Goal: Task Accomplishment & Management: Manage account settings

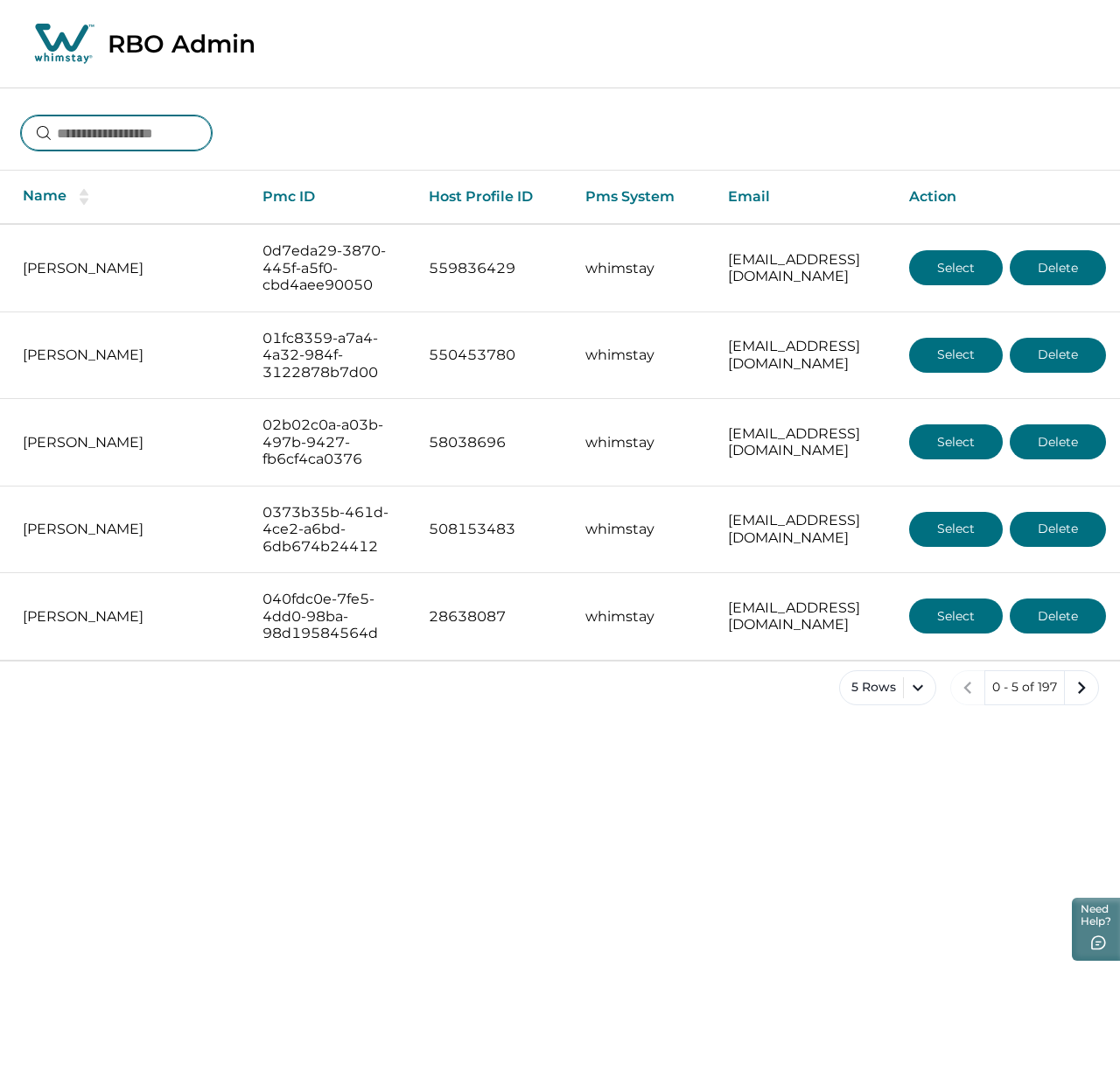
click at [129, 138] on input at bounding box center [116, 133] width 191 height 35
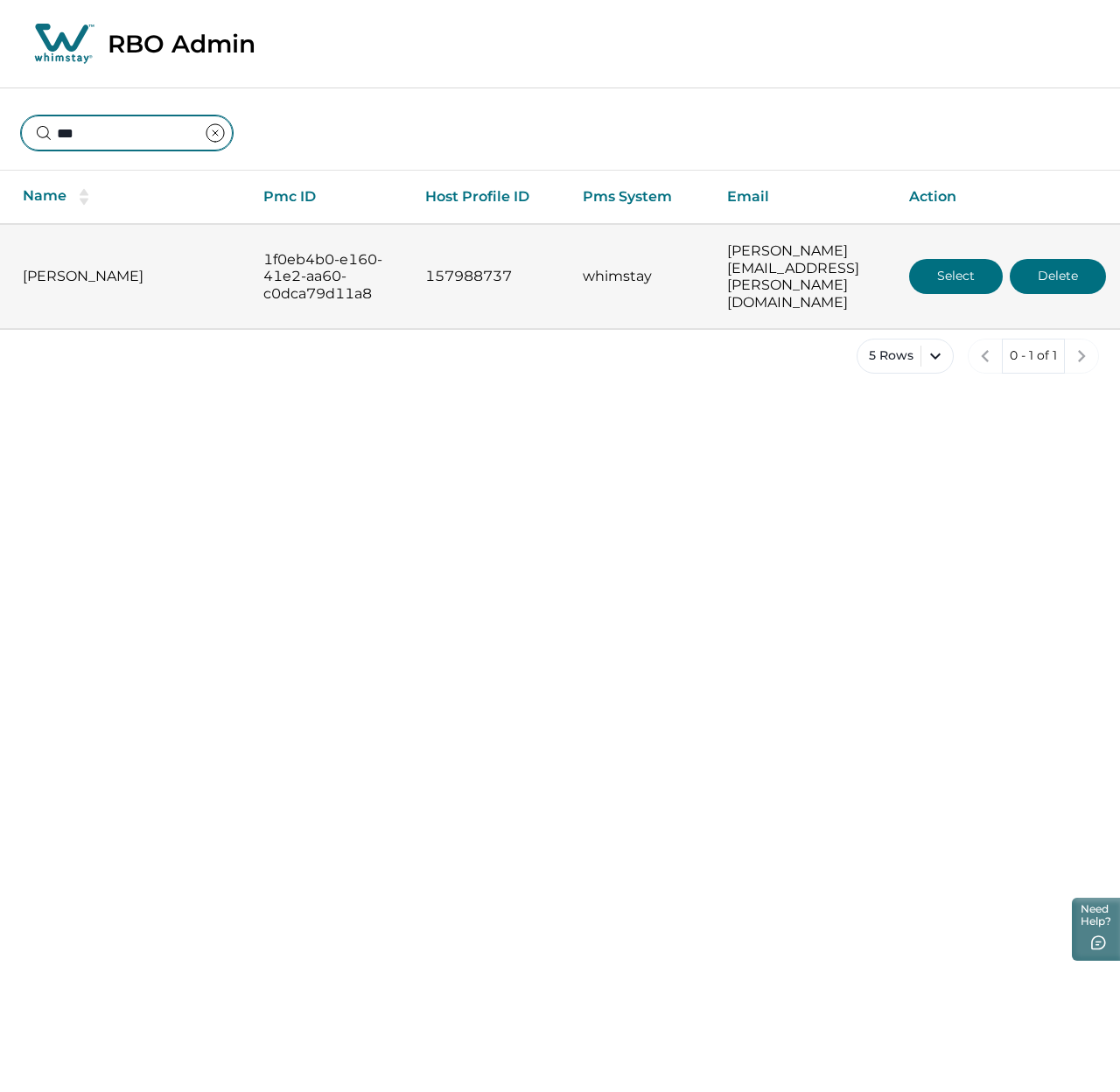
type input "***"
click at [954, 269] on button "Select" at bounding box center [956, 276] width 94 height 35
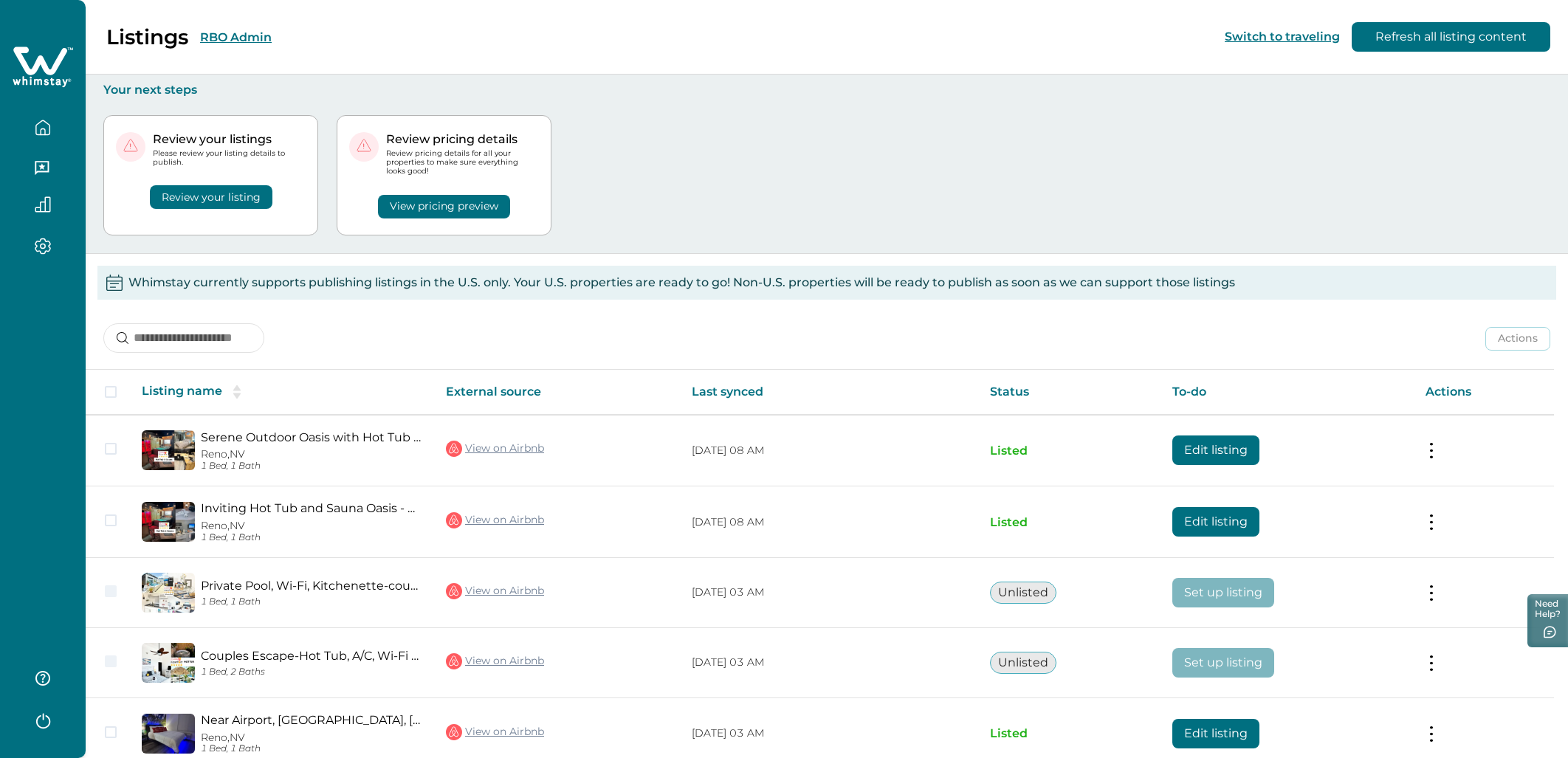
scroll to position [72, 0]
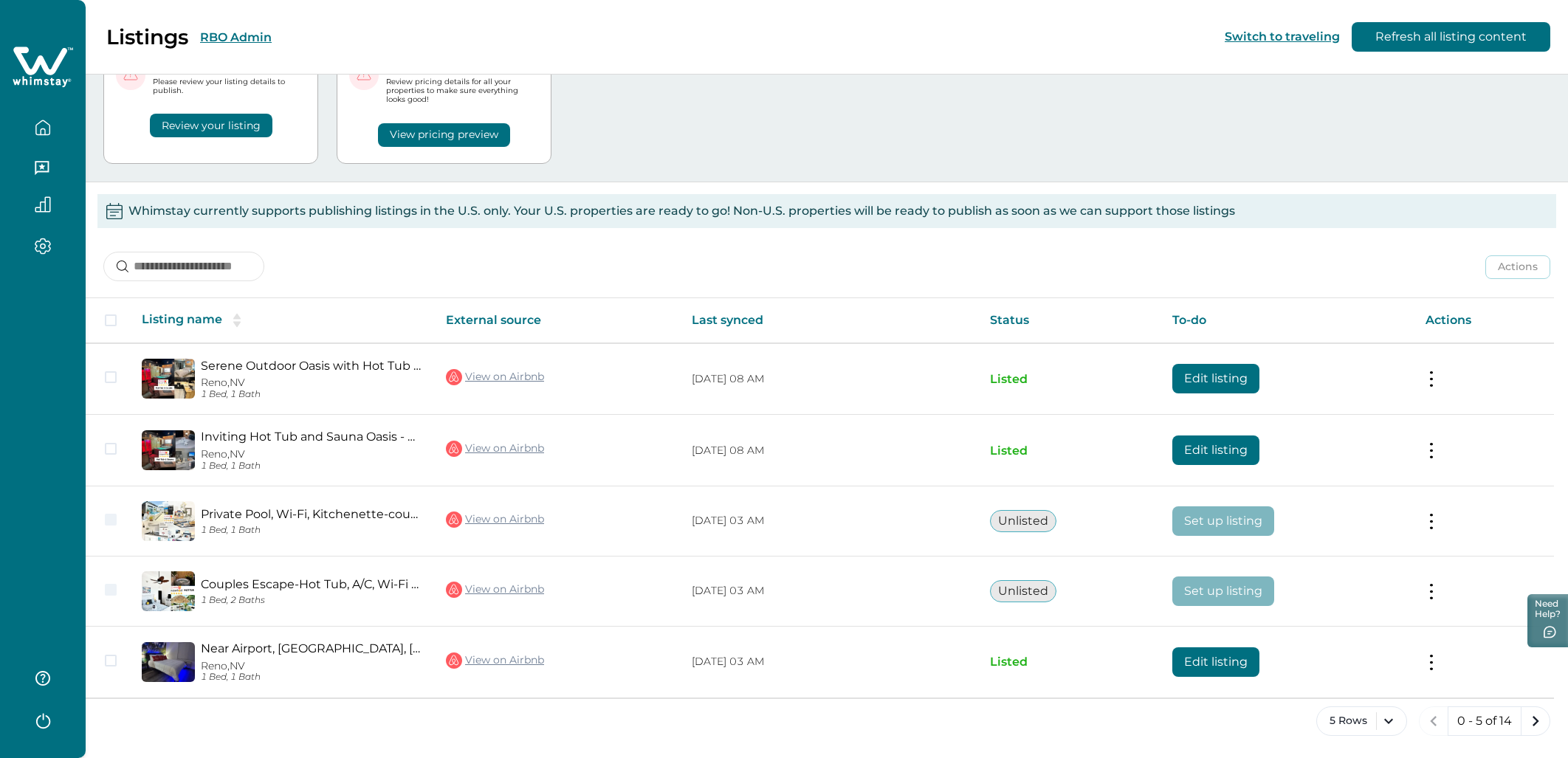
click at [66, 186] on div at bounding box center [43, 205] width 62 height 42
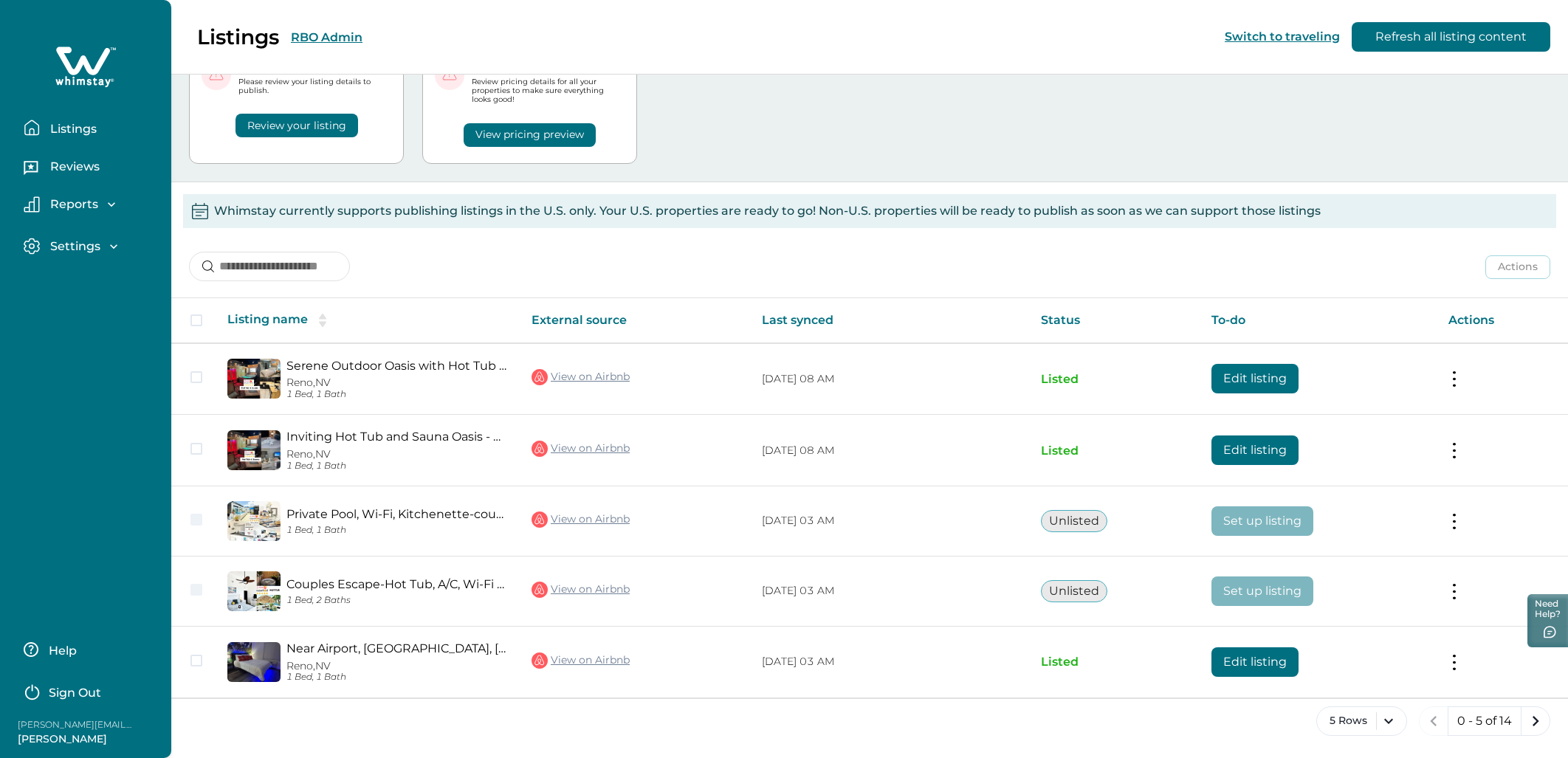
click at [103, 205] on div "Reports" at bounding box center [79, 205] width 79 height 15
click at [87, 152] on div "Reviews" at bounding box center [85, 164] width 148 height 42
click at [118, 266] on p "Reservations" at bounding box center [87, 266] width 83 height 15
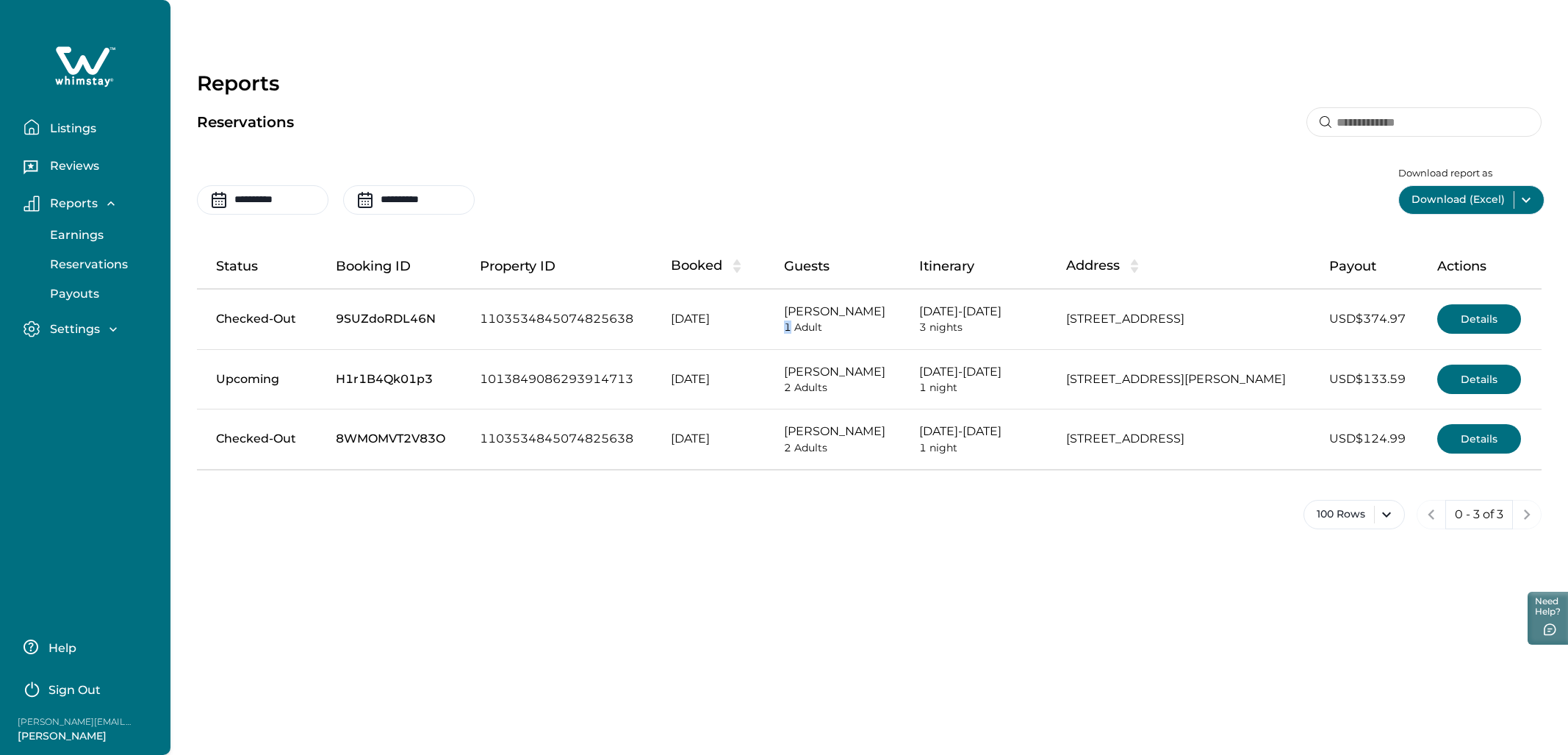
click at [784, 328] on p "1 Adult" at bounding box center [840, 327] width 111 height 12
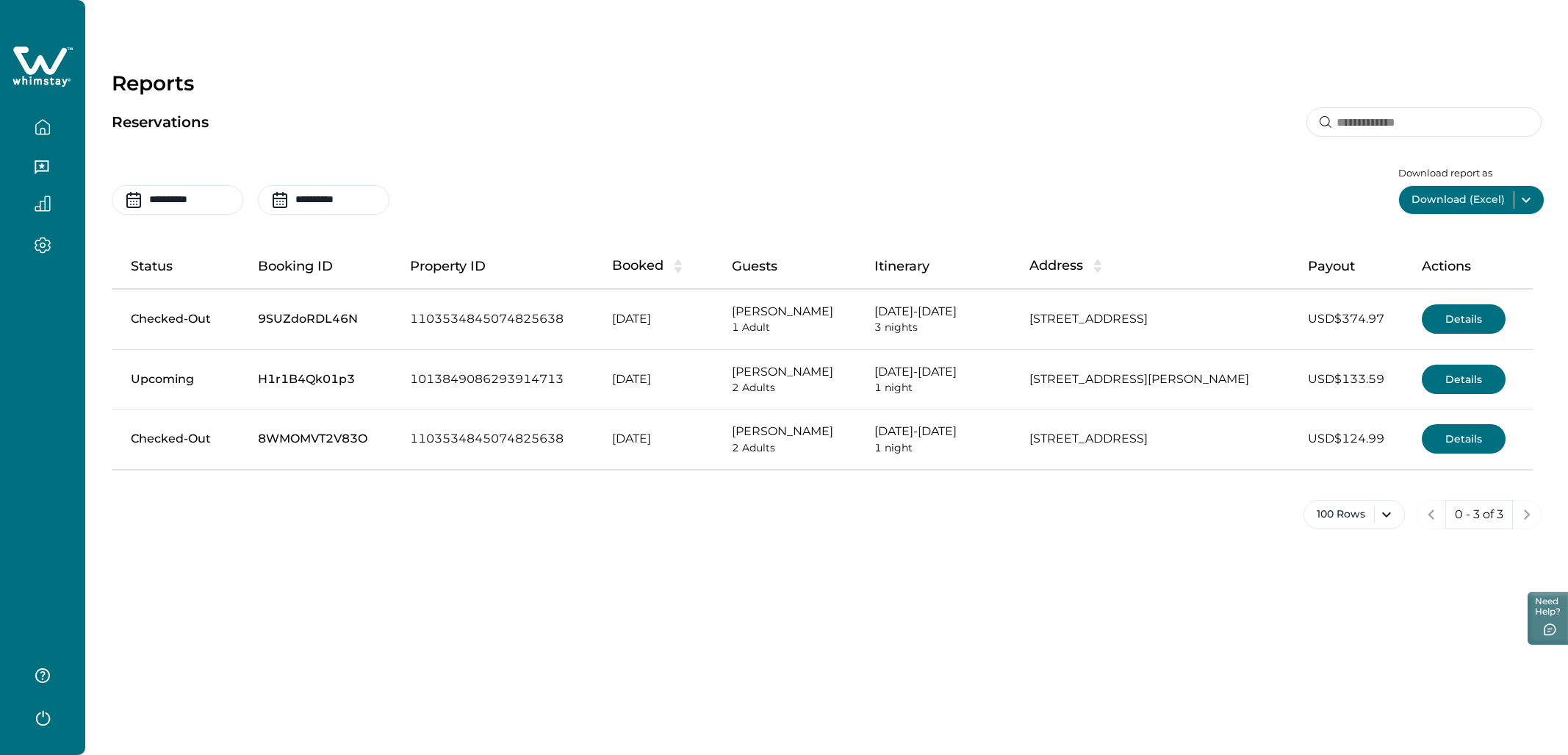
click at [629, 328] on td "Aug 08, 2025" at bounding box center [659, 319] width 119 height 61
click at [940, 316] on button "Details" at bounding box center [1463, 318] width 84 height 29
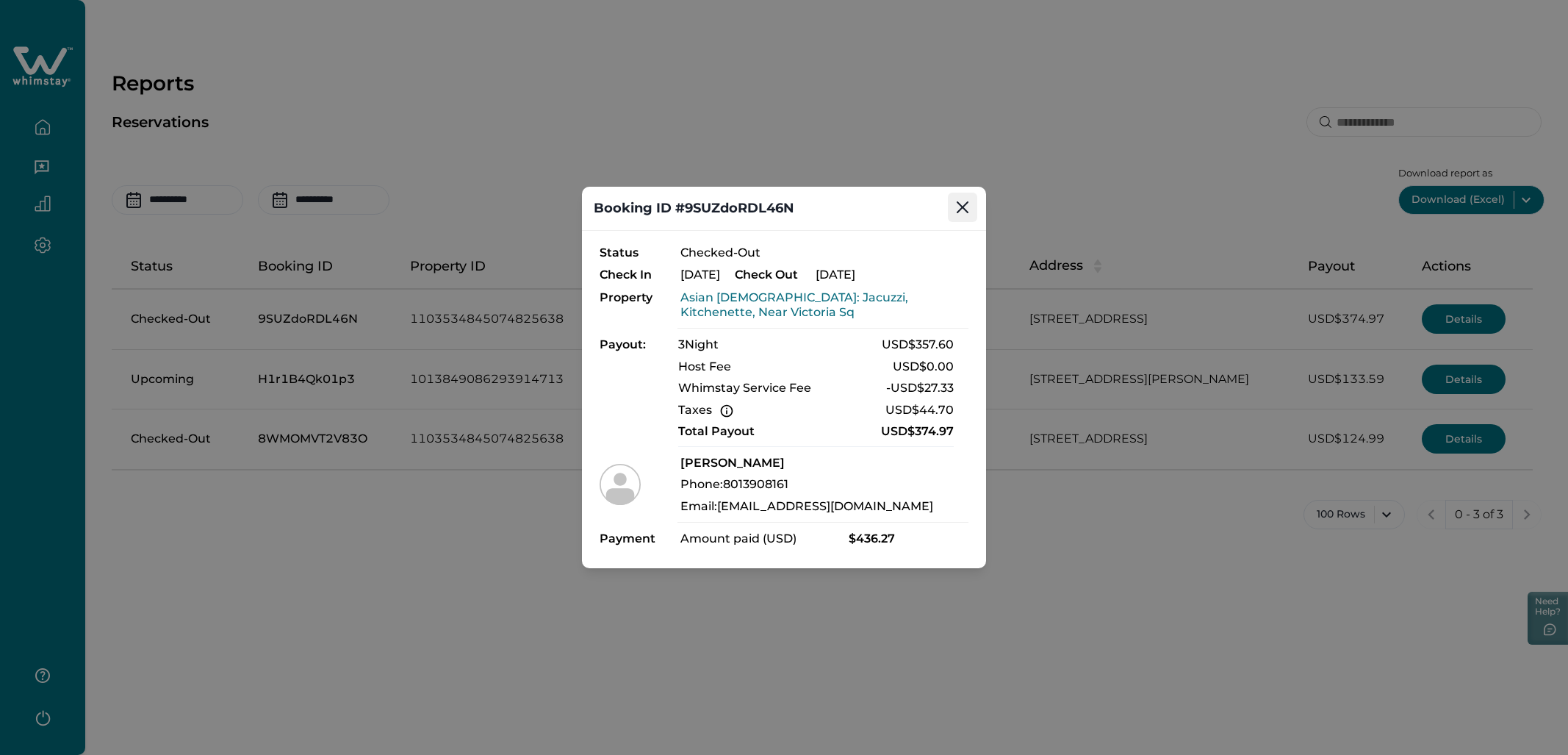
click at [940, 213] on icon "Close" at bounding box center [962, 207] width 12 height 12
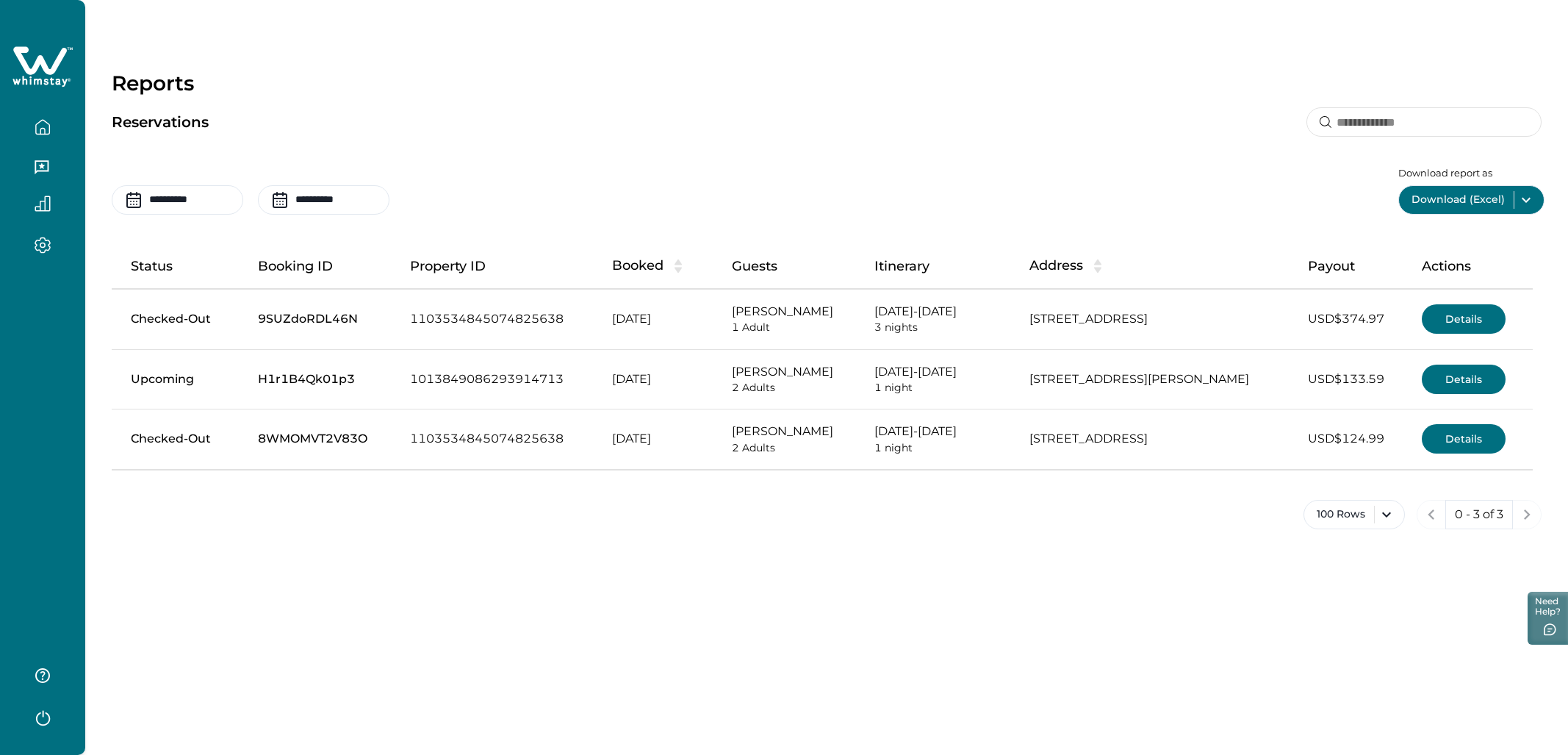
click at [940, 318] on button "Details" at bounding box center [1463, 318] width 84 height 29
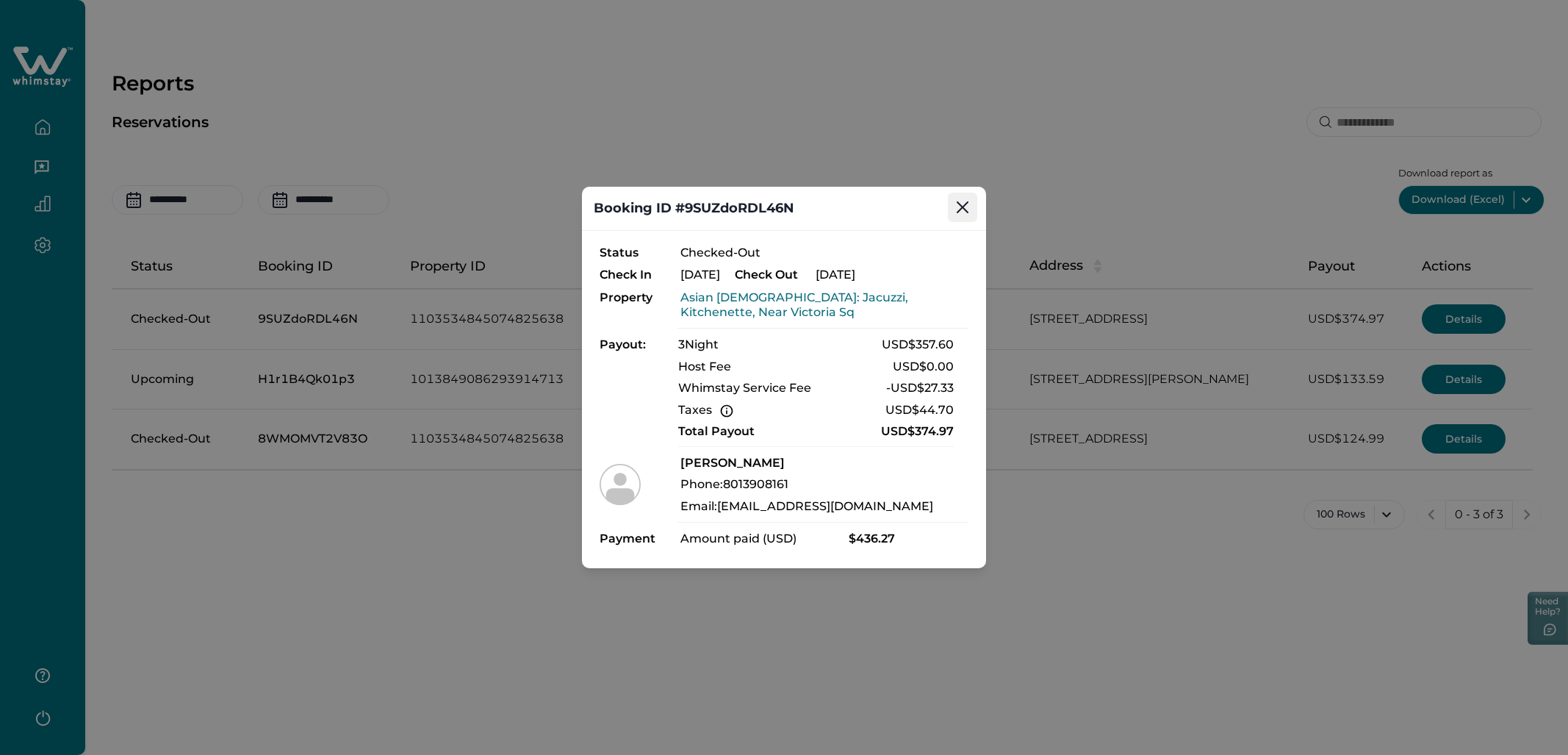
click at [940, 221] on button "Close" at bounding box center [962, 207] width 29 height 29
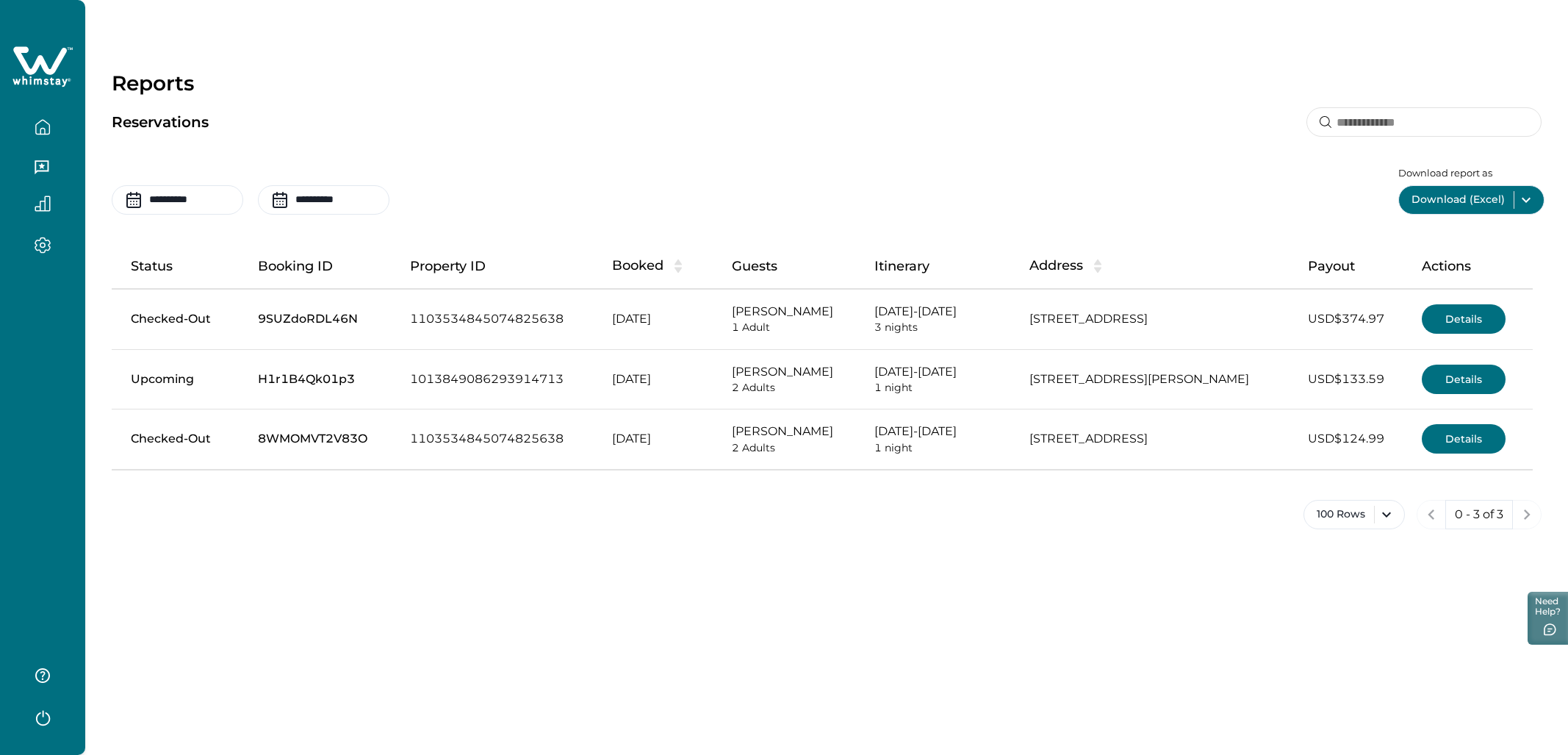
click at [940, 449] on button "Details" at bounding box center [1463, 438] width 84 height 29
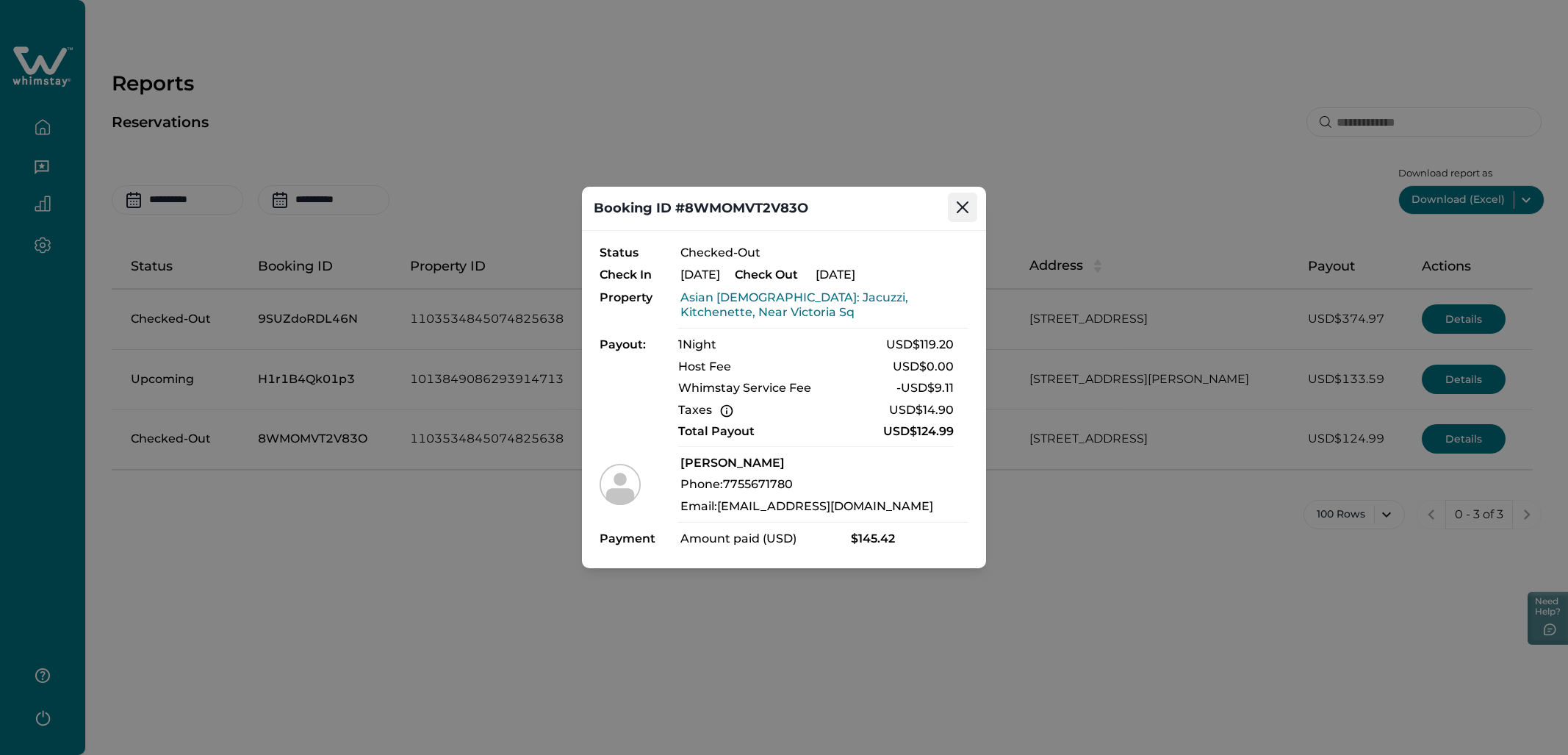
click at [940, 220] on button "Close" at bounding box center [962, 207] width 29 height 29
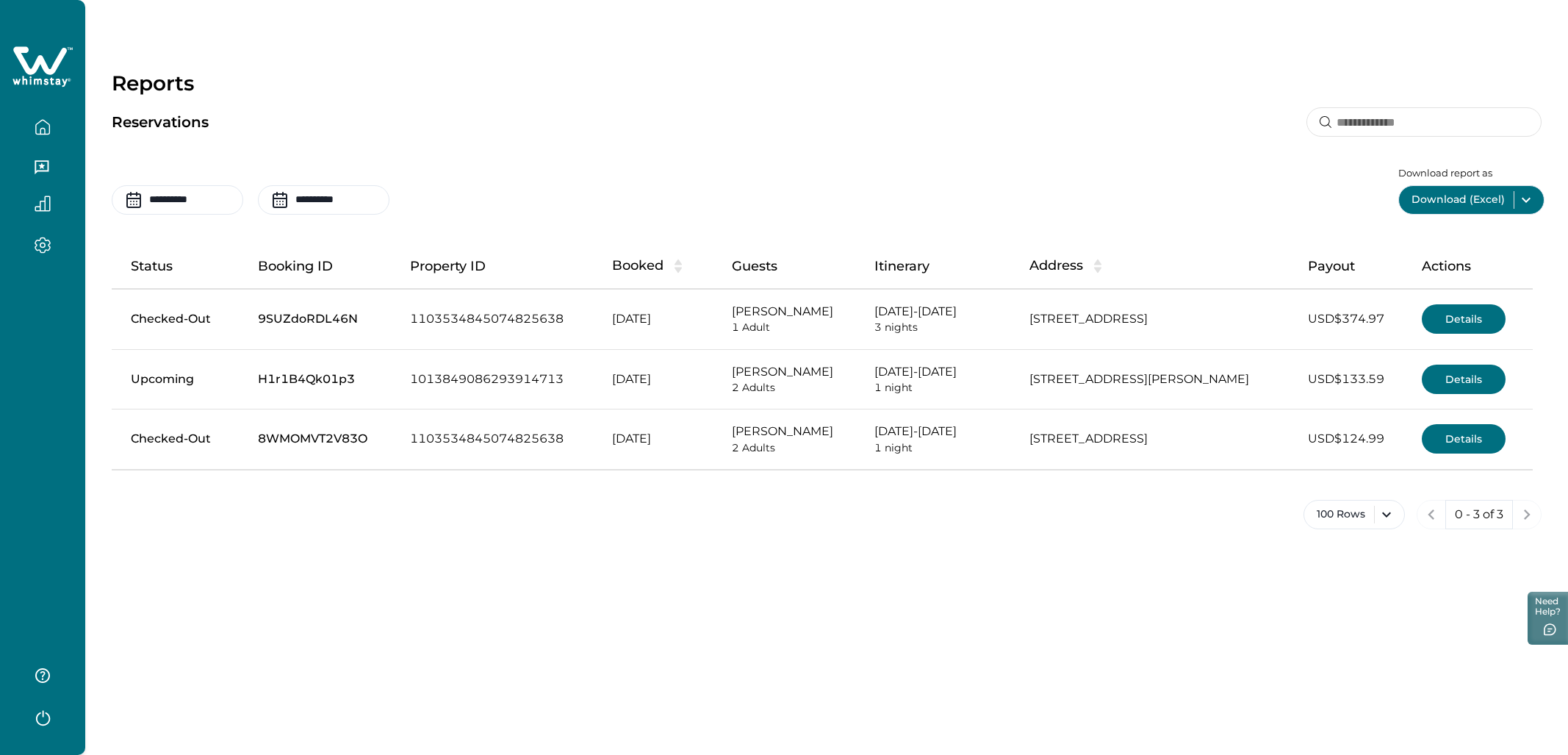
click at [940, 432] on button "Details" at bounding box center [1463, 438] width 84 height 29
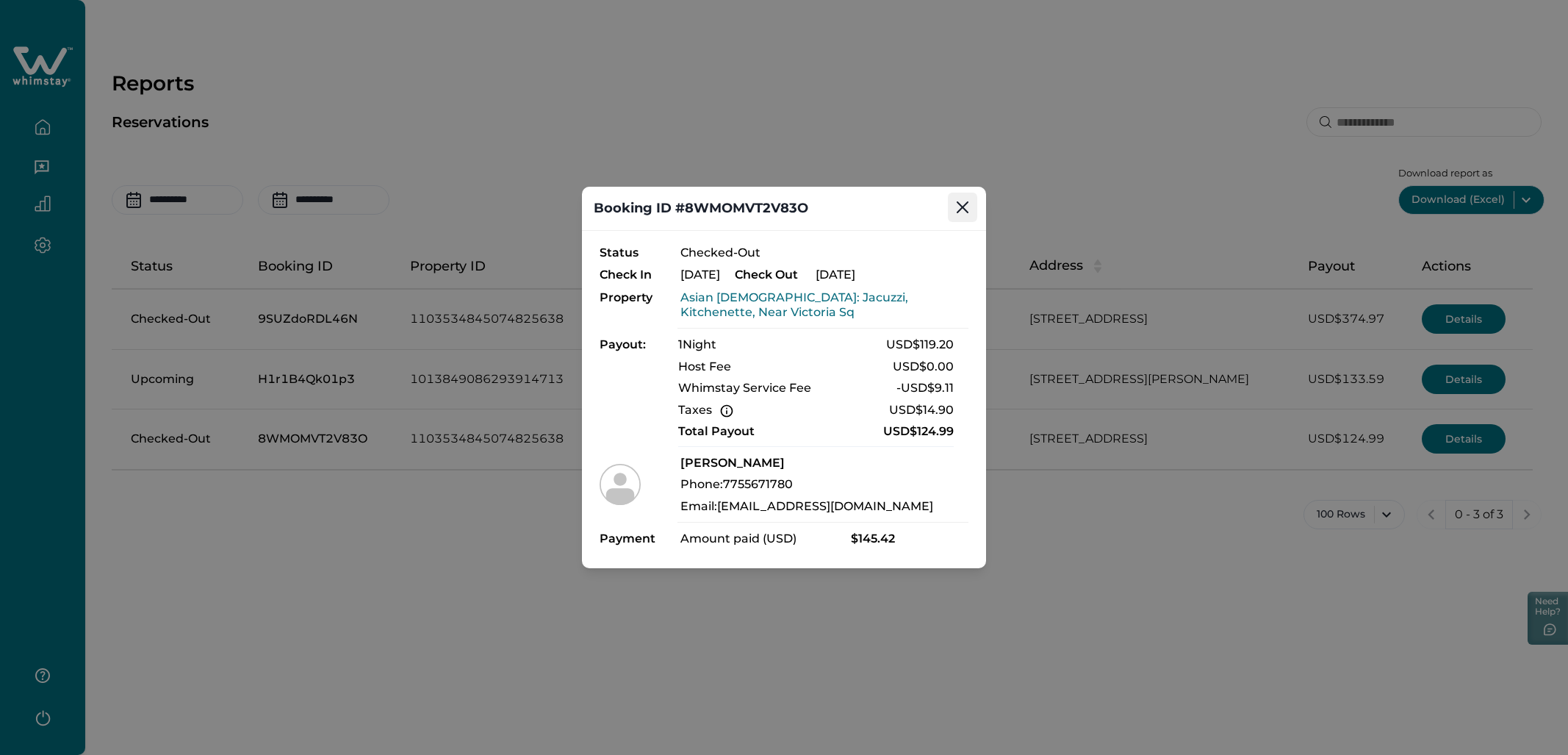
click at [940, 215] on button "Close" at bounding box center [962, 207] width 29 height 29
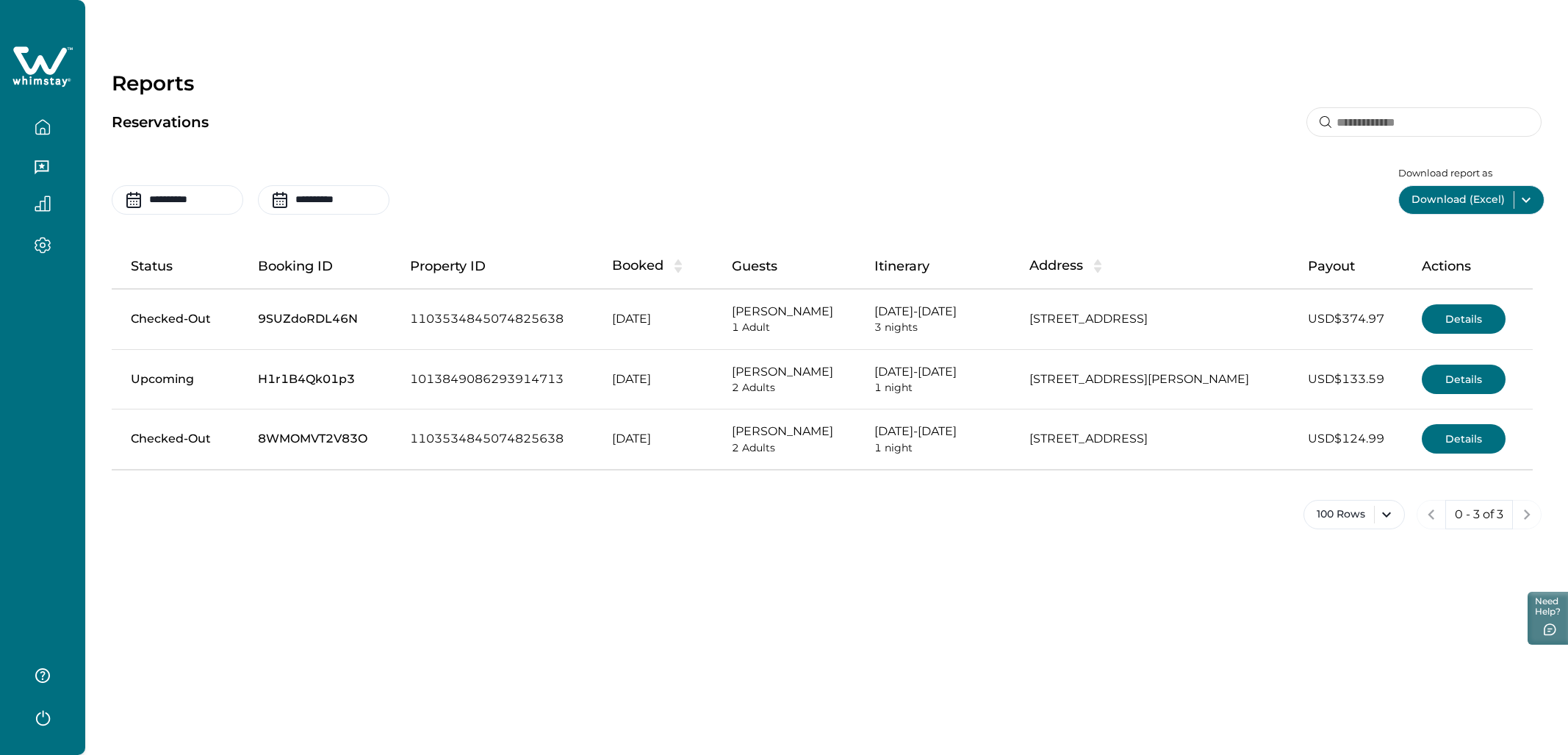
click at [940, 383] on button "Details" at bounding box center [1463, 379] width 84 height 29
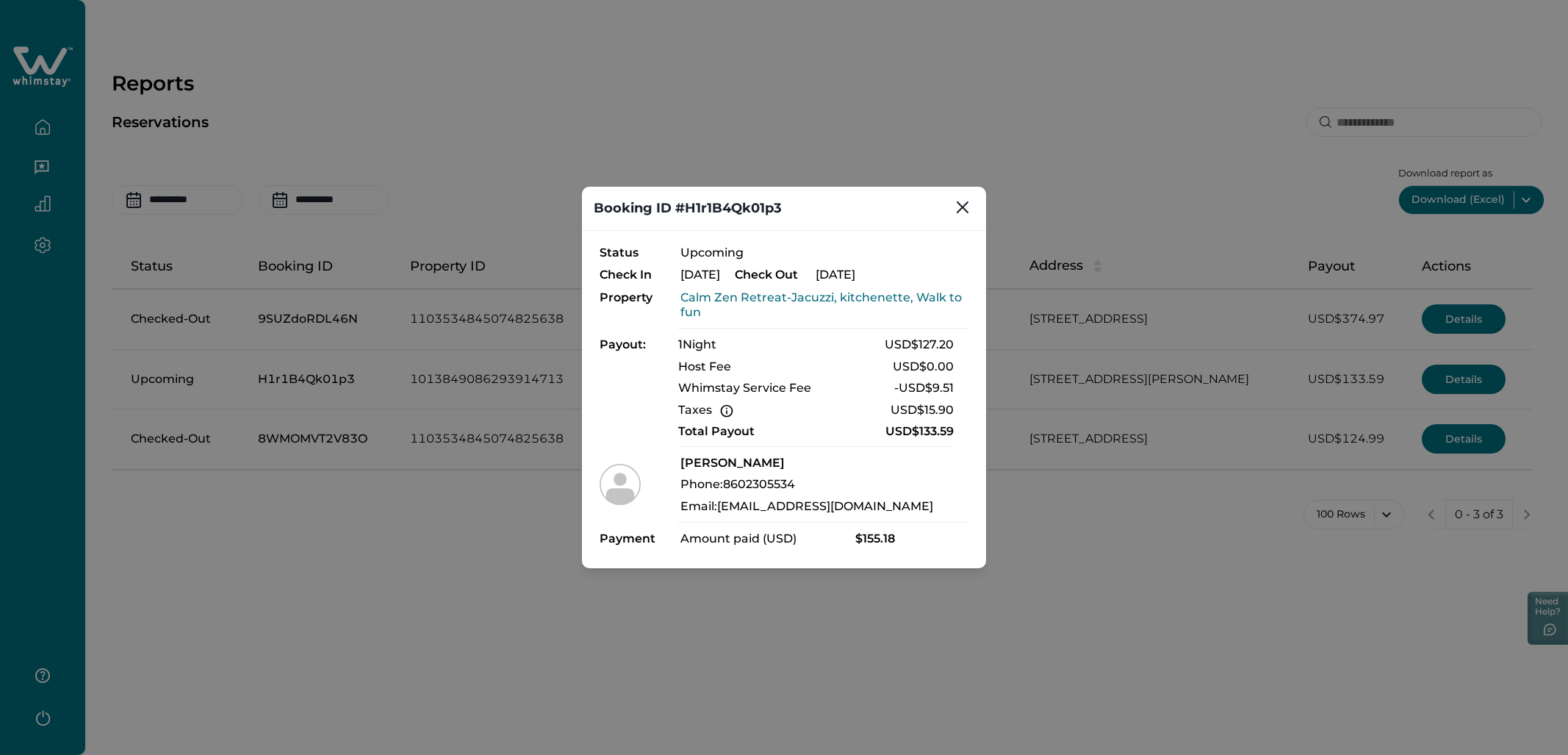
click at [728, 210] on header "Booking ID #H1r1B4Qk01p3" at bounding box center [784, 209] width 404 height 43
copy header "H1r1B4Qk01p3"
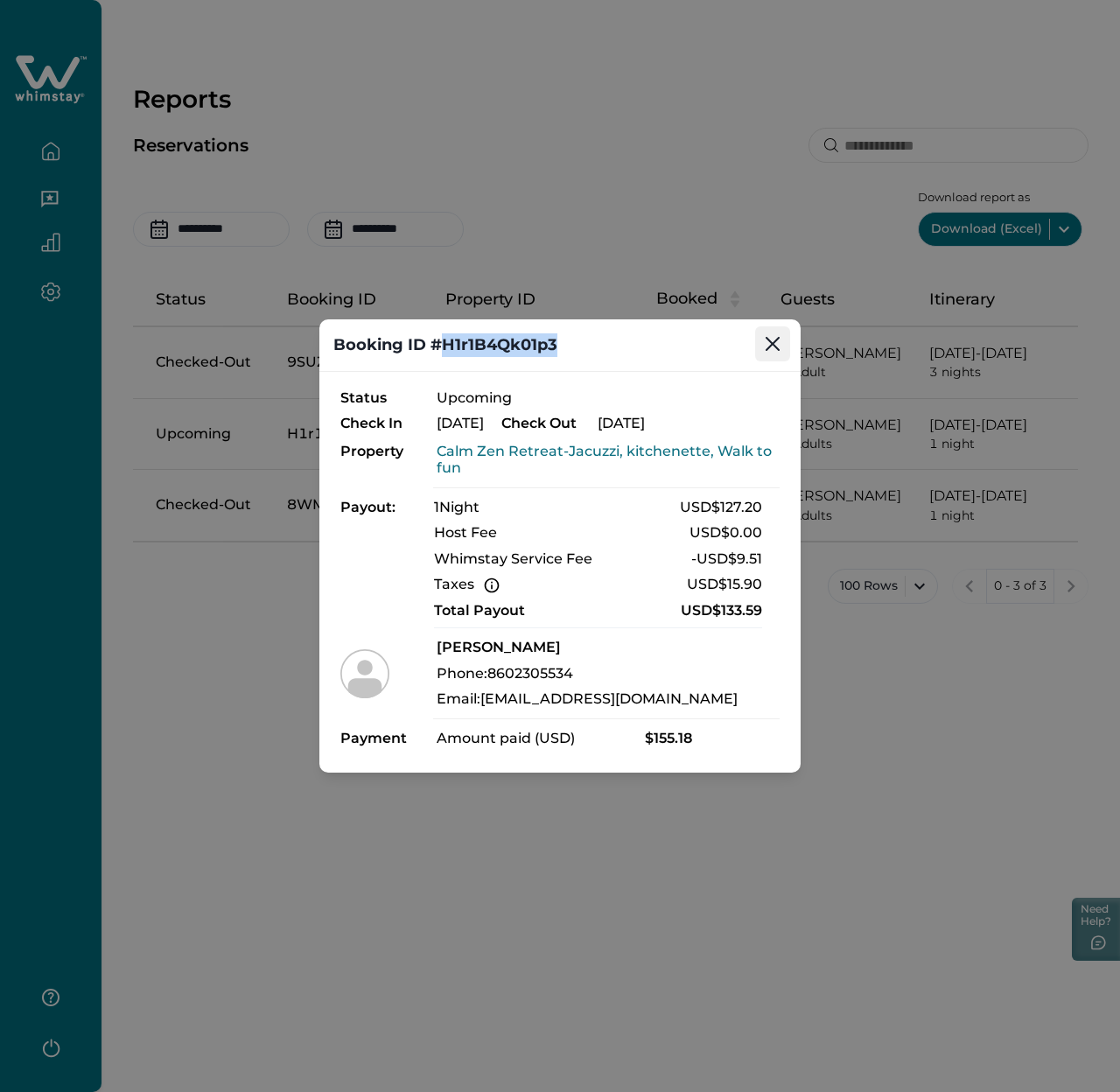
click at [783, 337] on button "Close" at bounding box center [772, 343] width 35 height 35
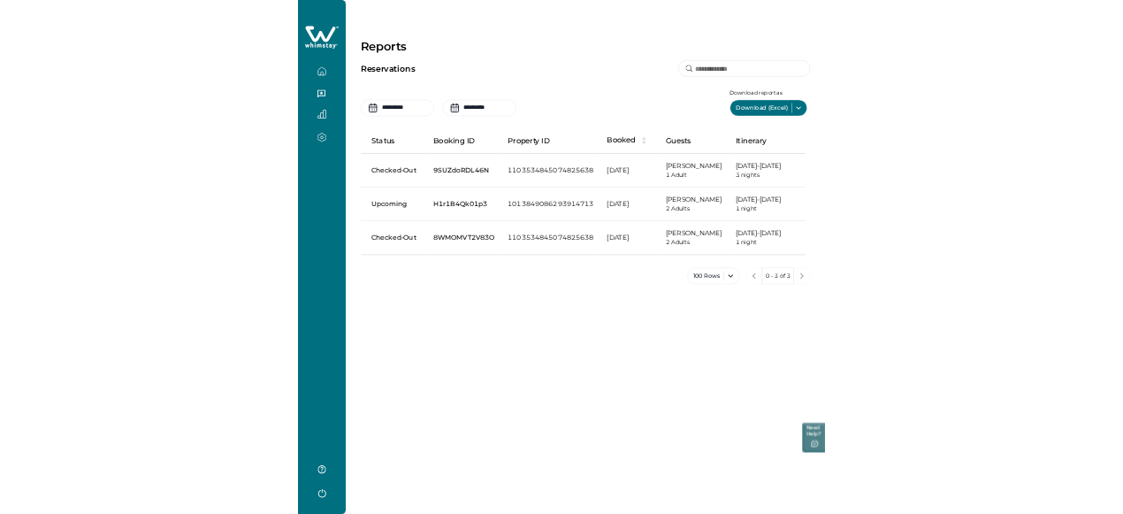
scroll to position [0, 454]
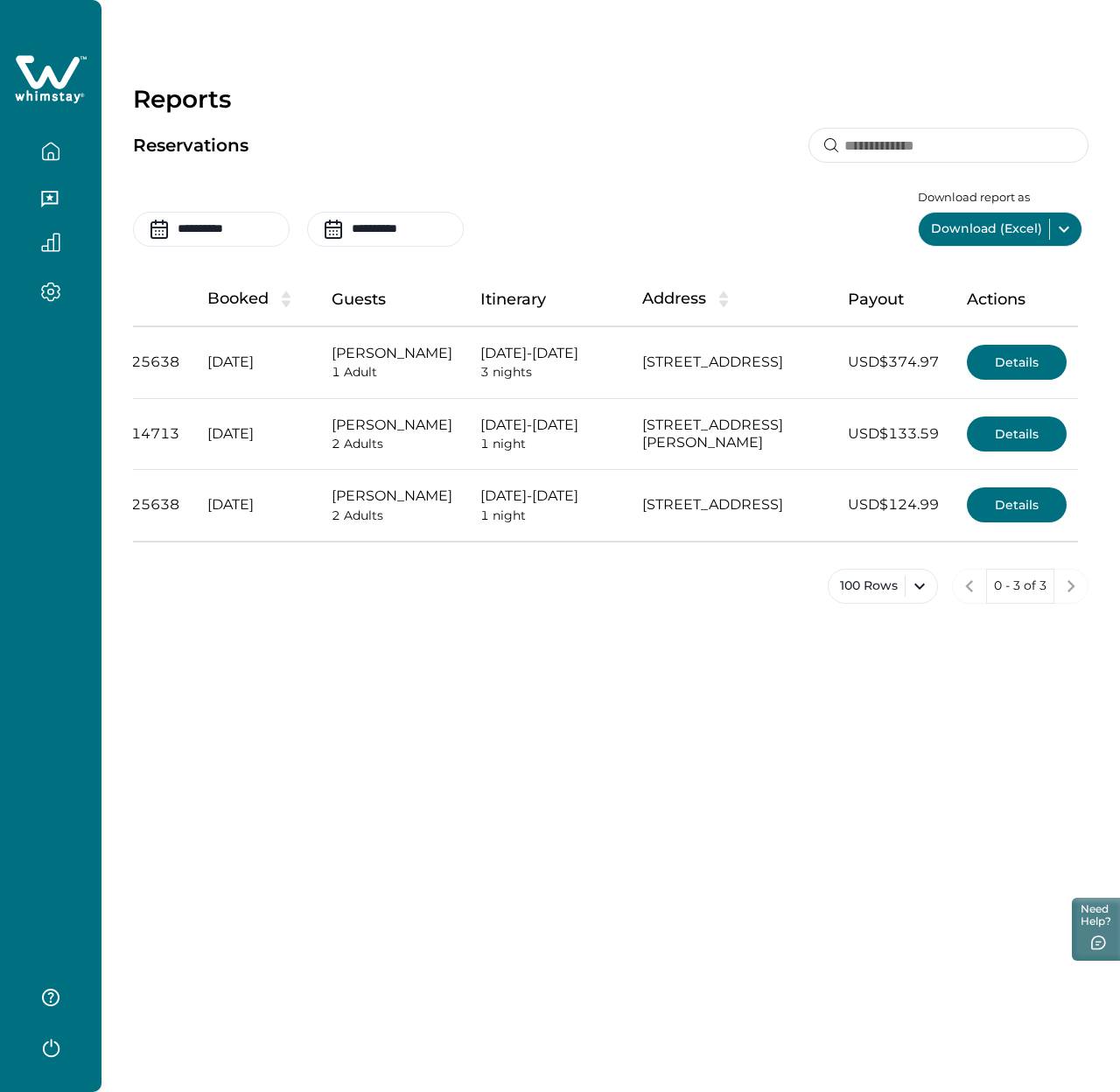
click at [707, 217] on div "**********" at bounding box center [610, 219] width 956 height 56
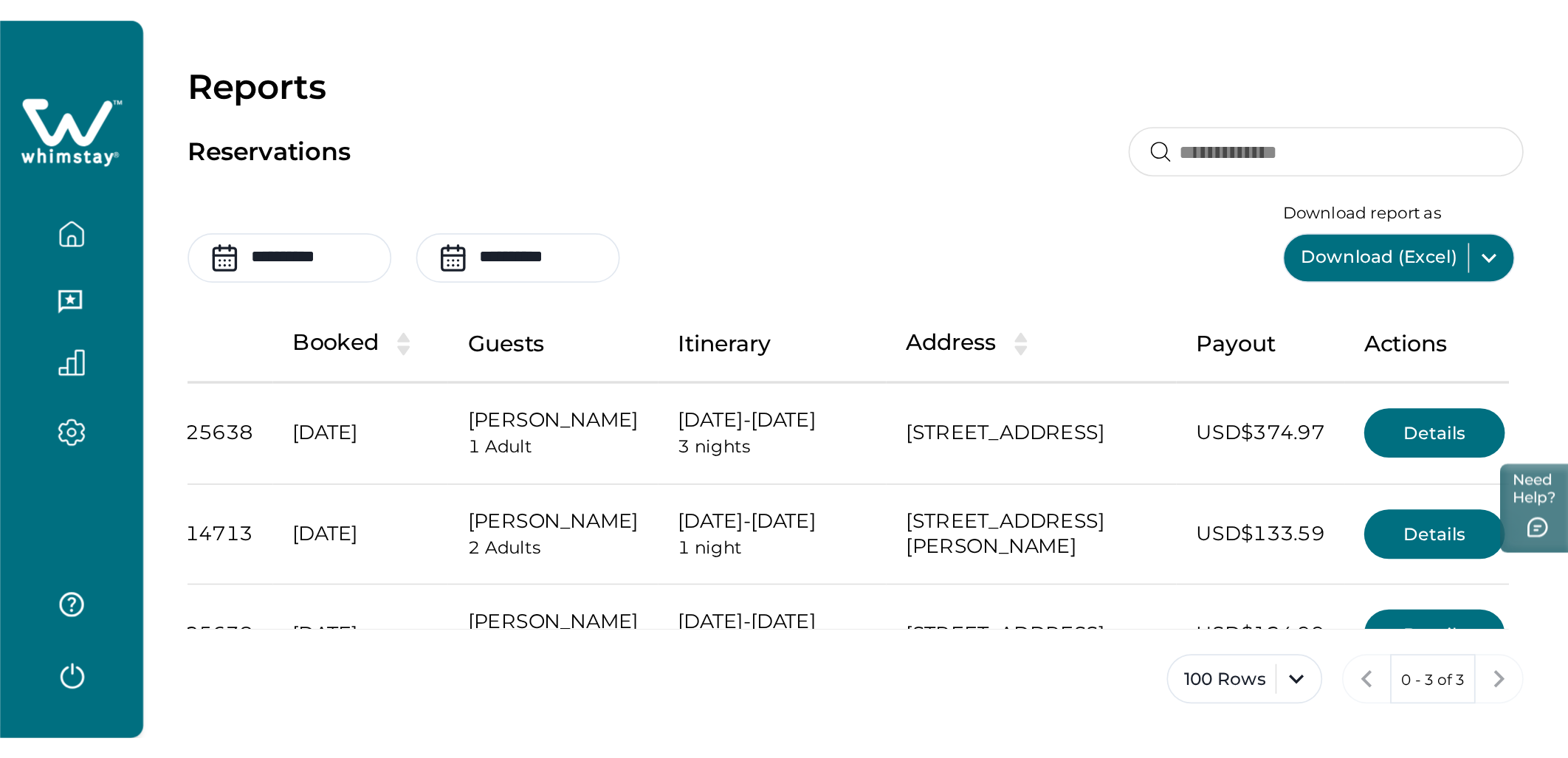
scroll to position [0, 0]
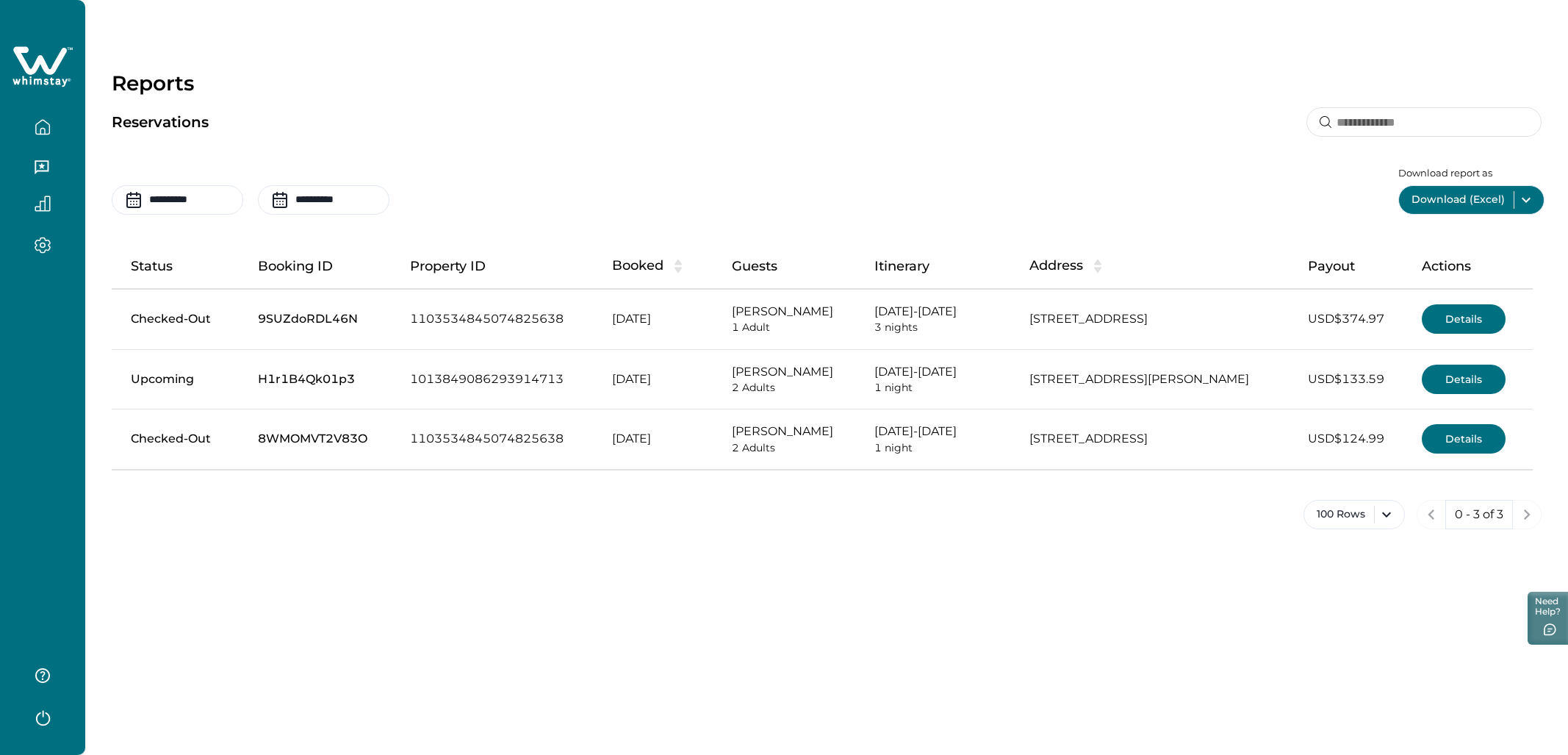
click at [940, 372] on button "Details" at bounding box center [1463, 379] width 84 height 29
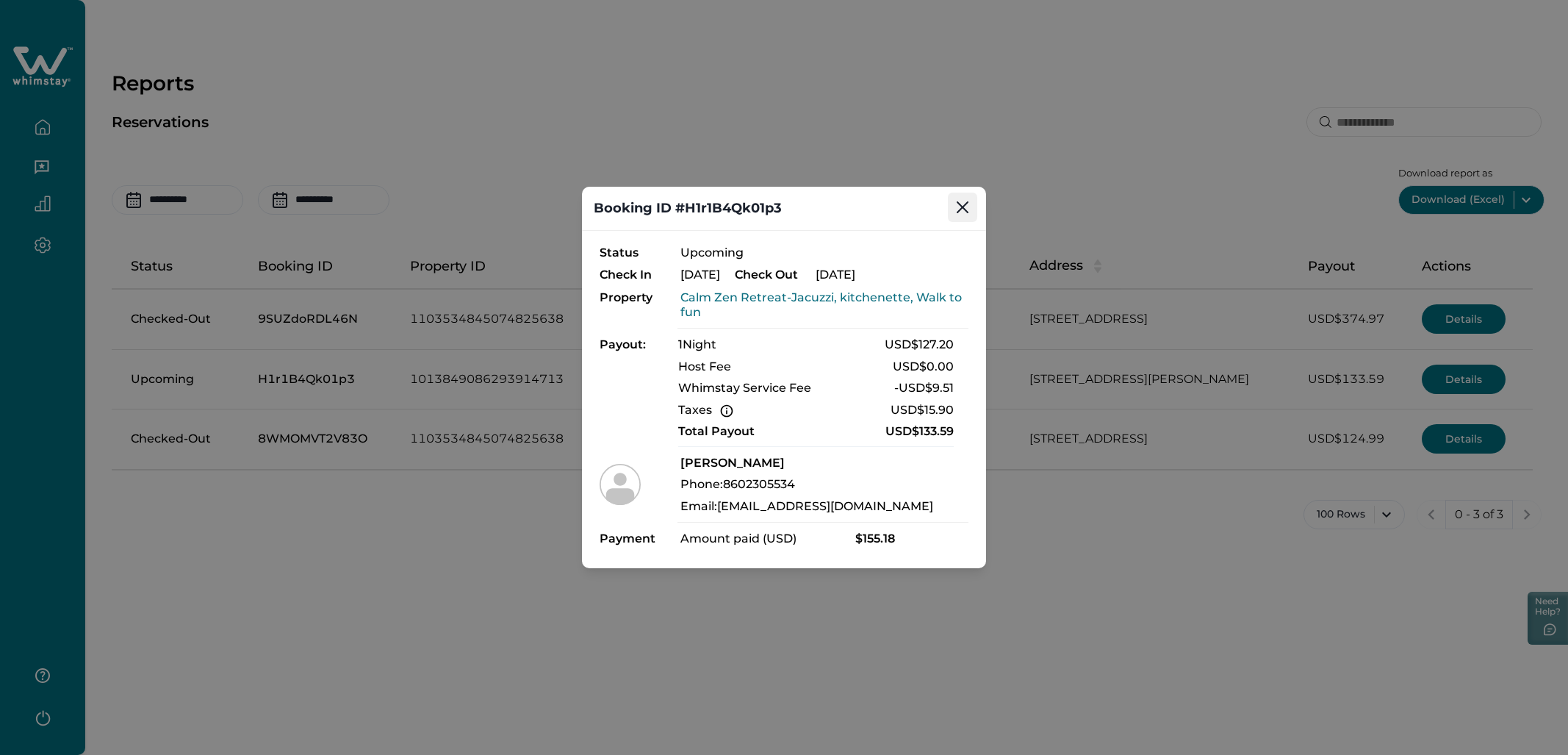
click at [940, 202] on icon "Close" at bounding box center [962, 207] width 12 height 12
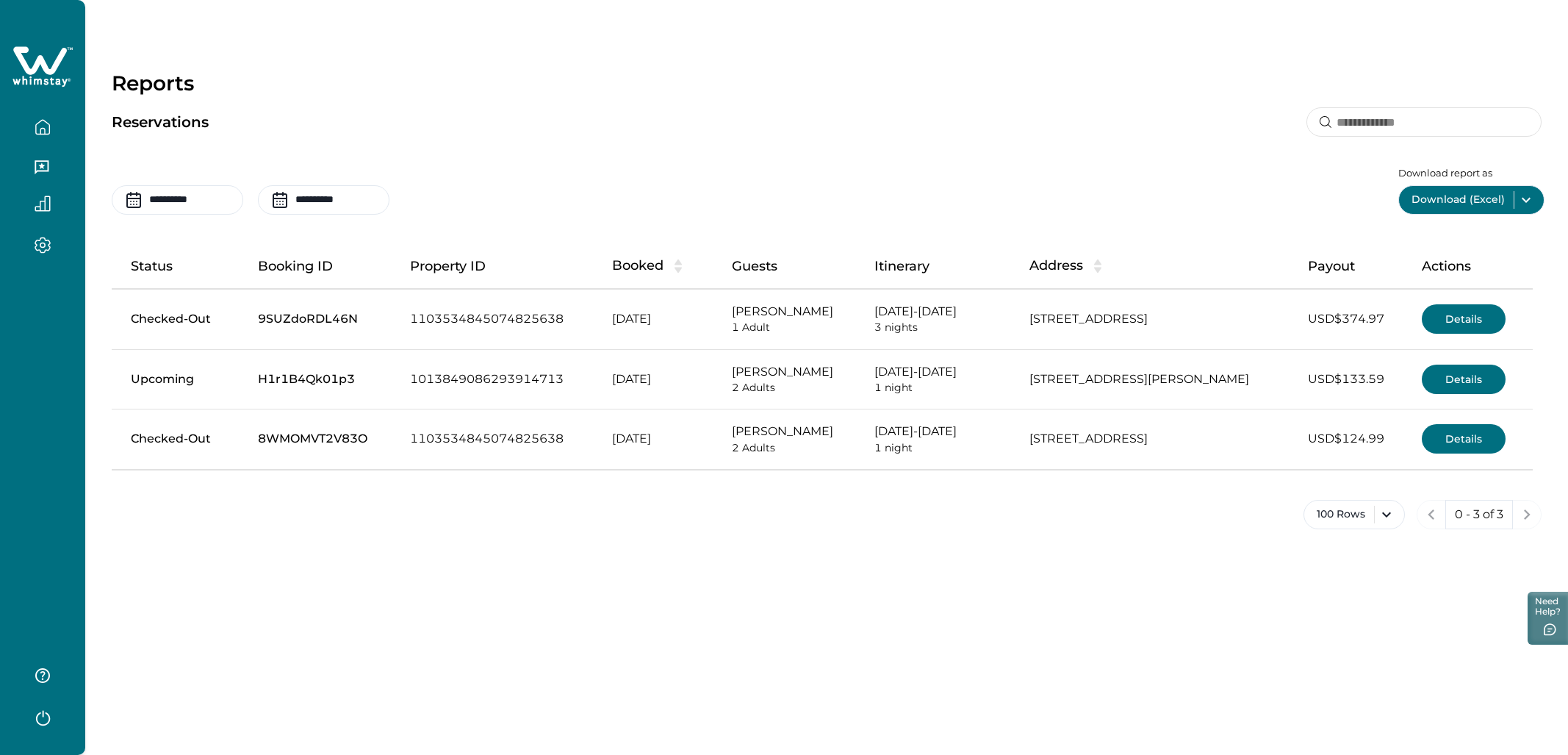
click at [53, 168] on button "button" at bounding box center [42, 168] width 61 height 29
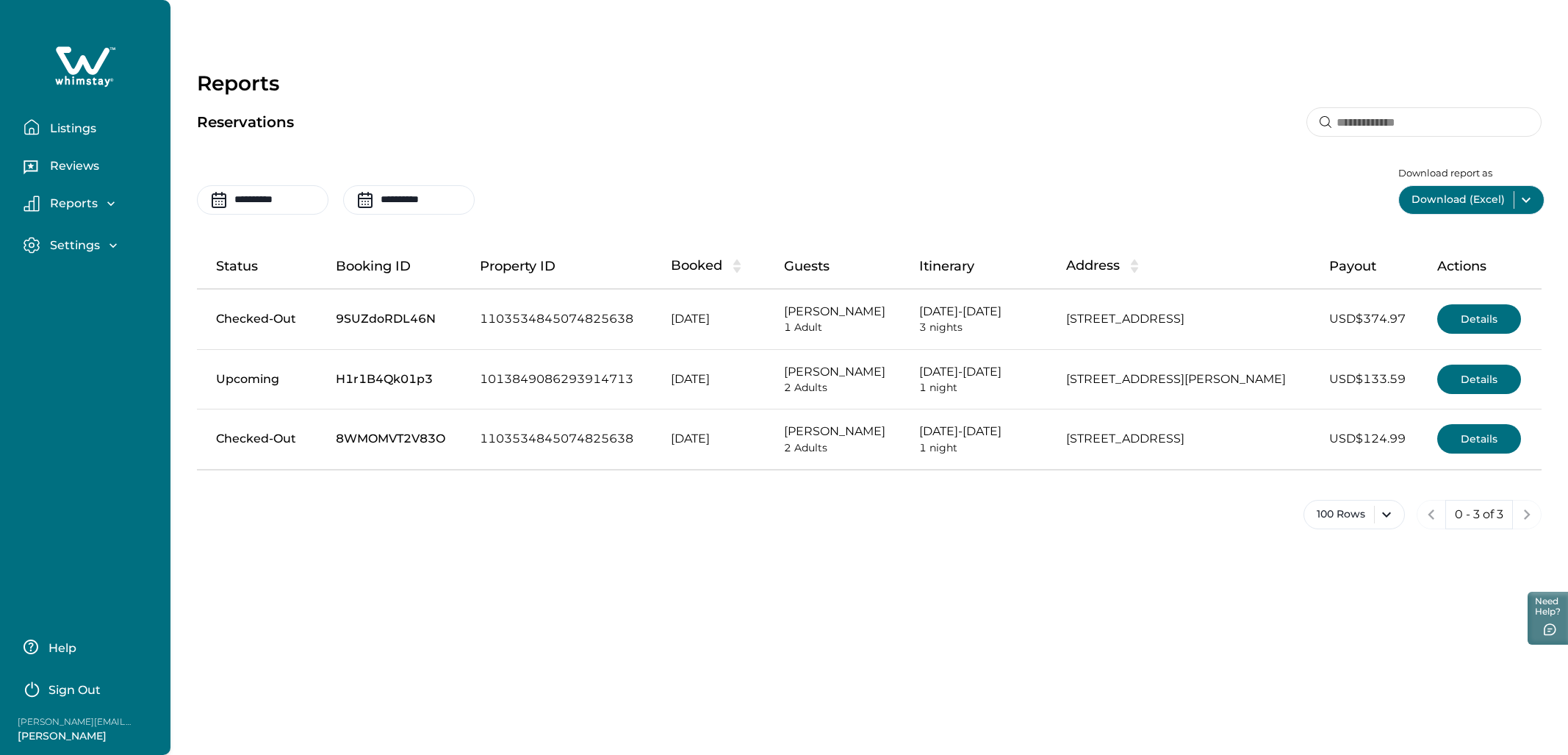
click at [53, 168] on p "Reviews" at bounding box center [72, 166] width 54 height 15
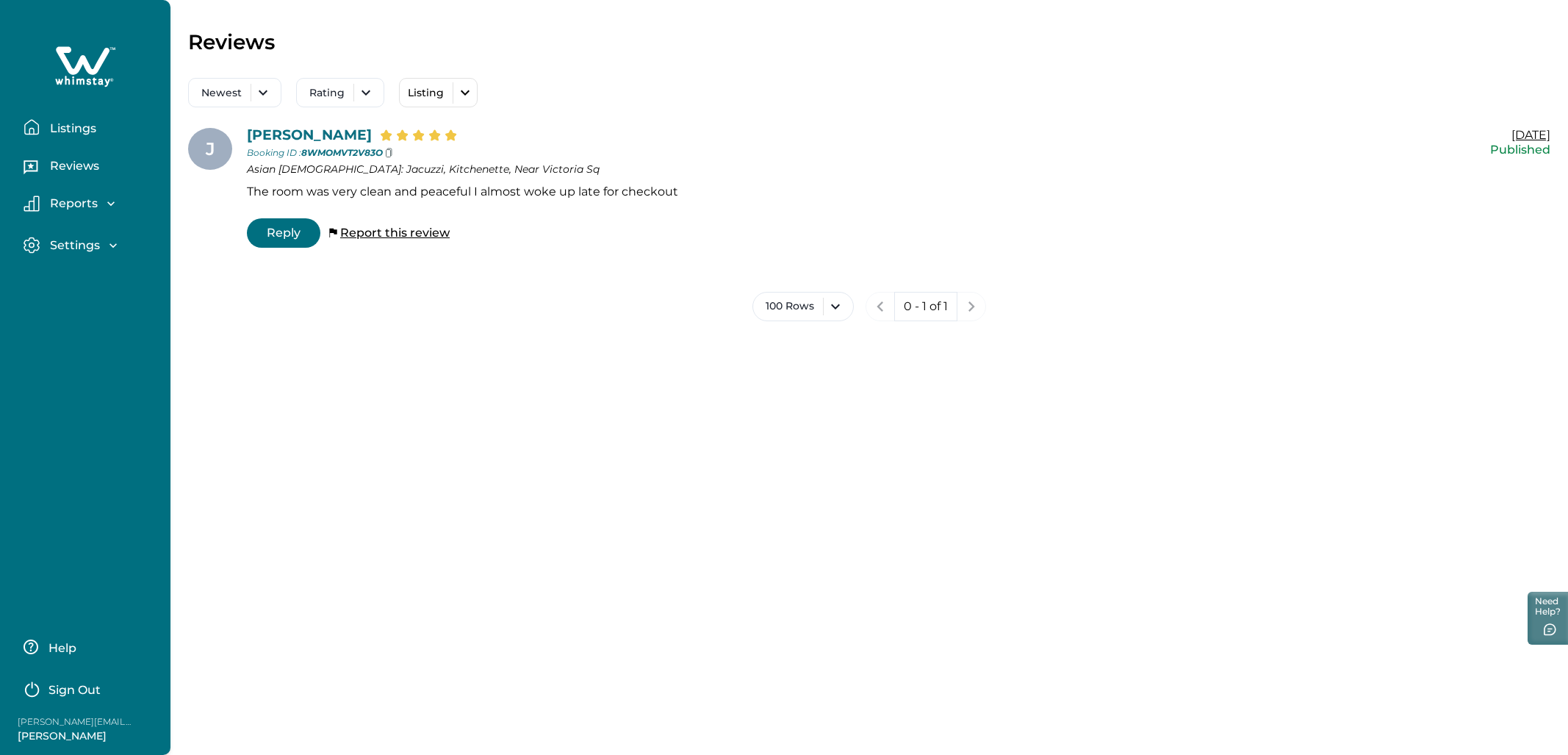
click at [63, 135] on p "Listings" at bounding box center [71, 129] width 51 height 15
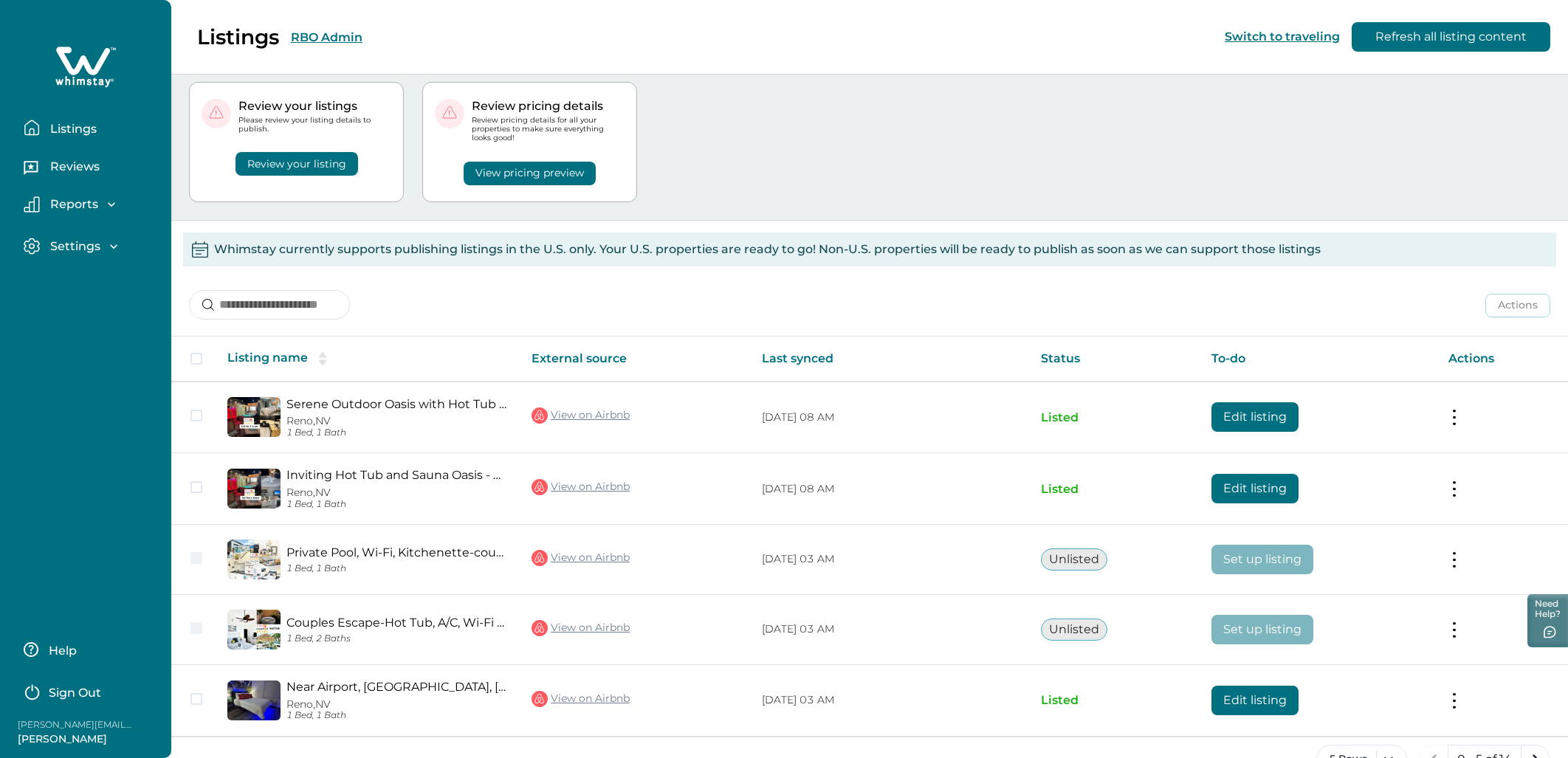
scroll to position [72, 0]
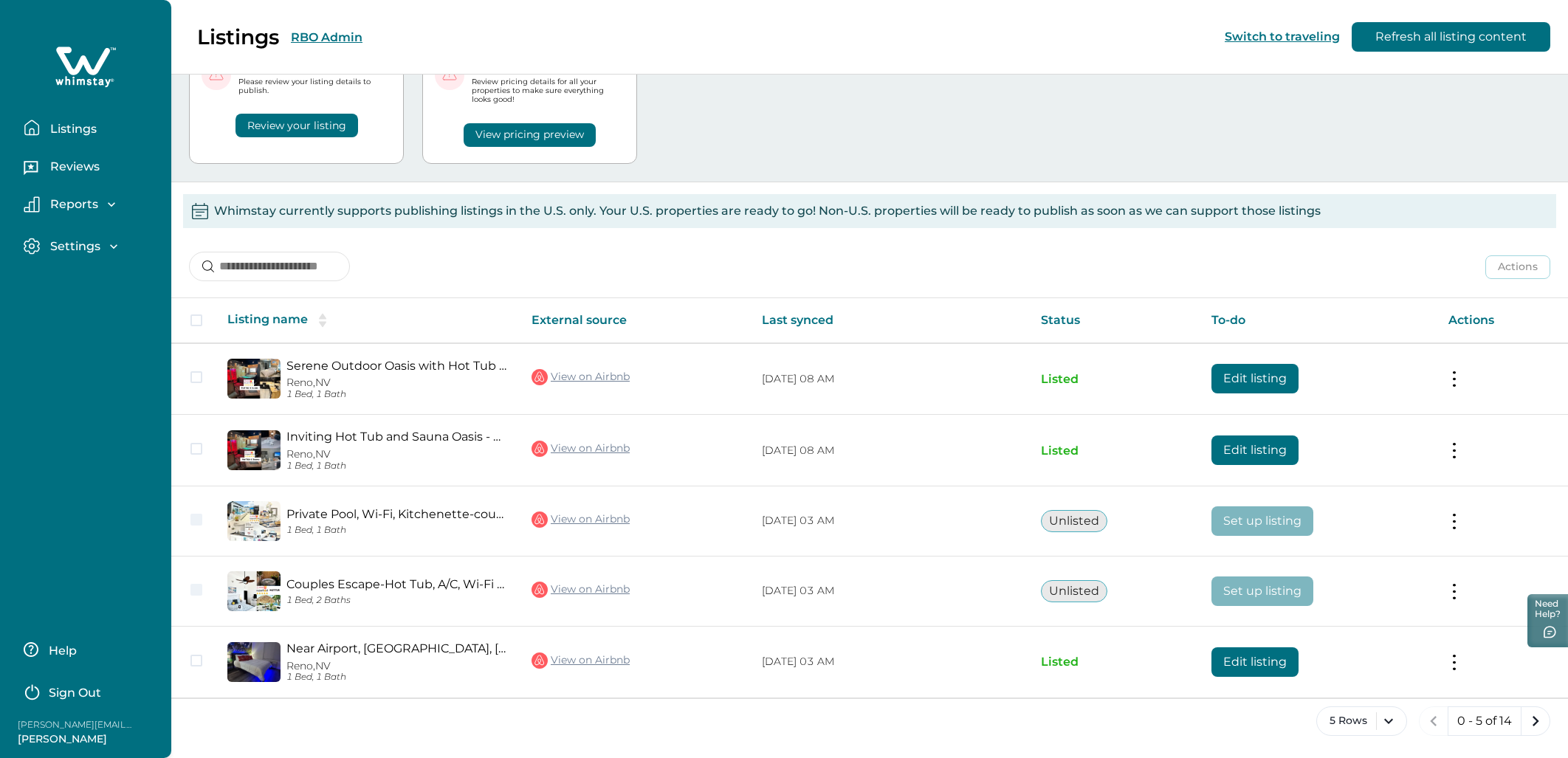
click at [97, 164] on p "Reviews" at bounding box center [73, 167] width 54 height 15
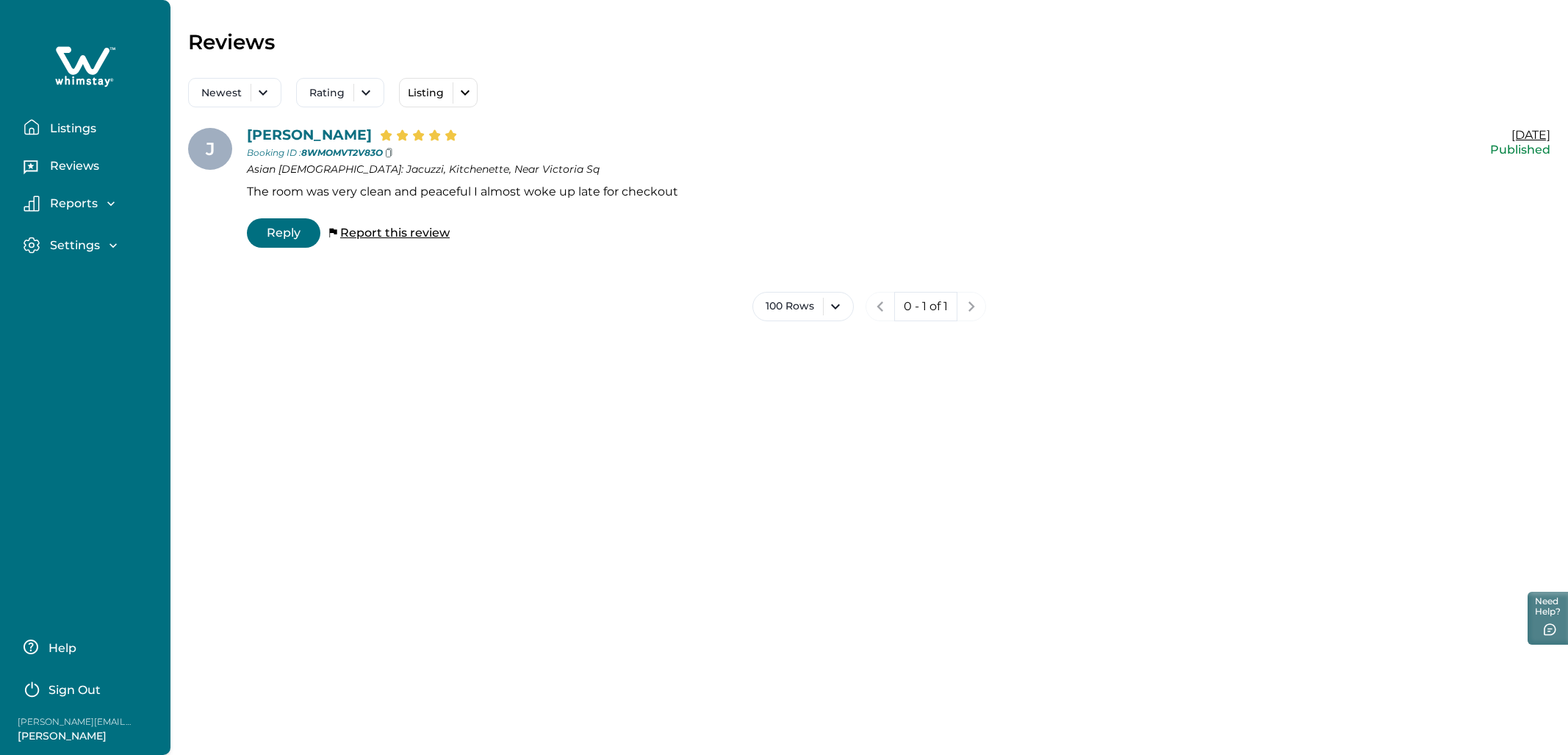
click at [80, 131] on p "Listings" at bounding box center [71, 129] width 51 height 15
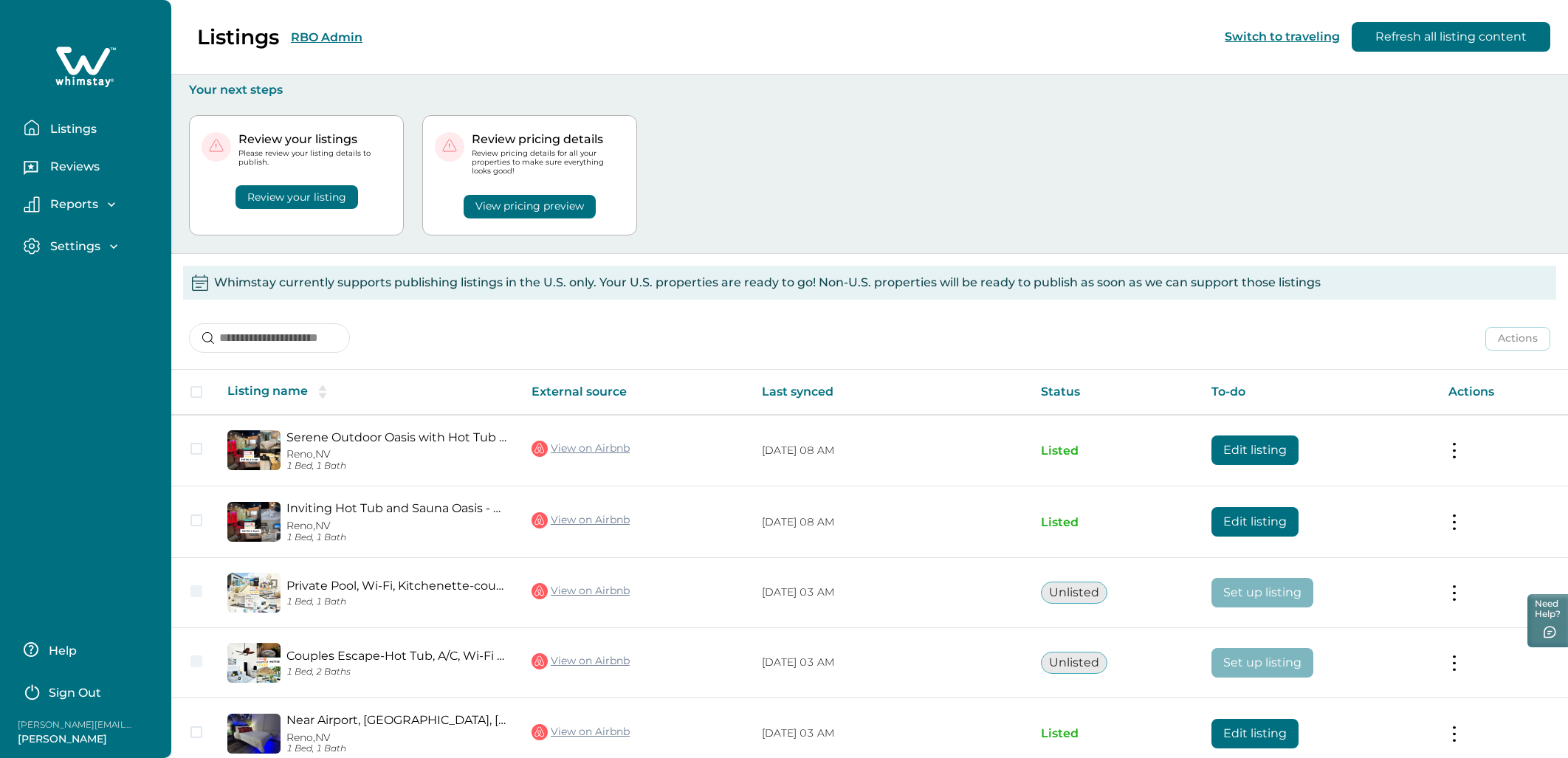
click at [109, 207] on icon "button" at bounding box center [112, 205] width 15 height 15
click at [116, 329] on icon "button" at bounding box center [114, 331] width 8 height 4
click at [116, 329] on icon "button" at bounding box center [114, 331] width 15 height 15
click at [115, 193] on div "Reports Earnings Reservations Payouts" at bounding box center [85, 246] width 148 height 126
click at [115, 199] on icon "button" at bounding box center [112, 205] width 15 height 15
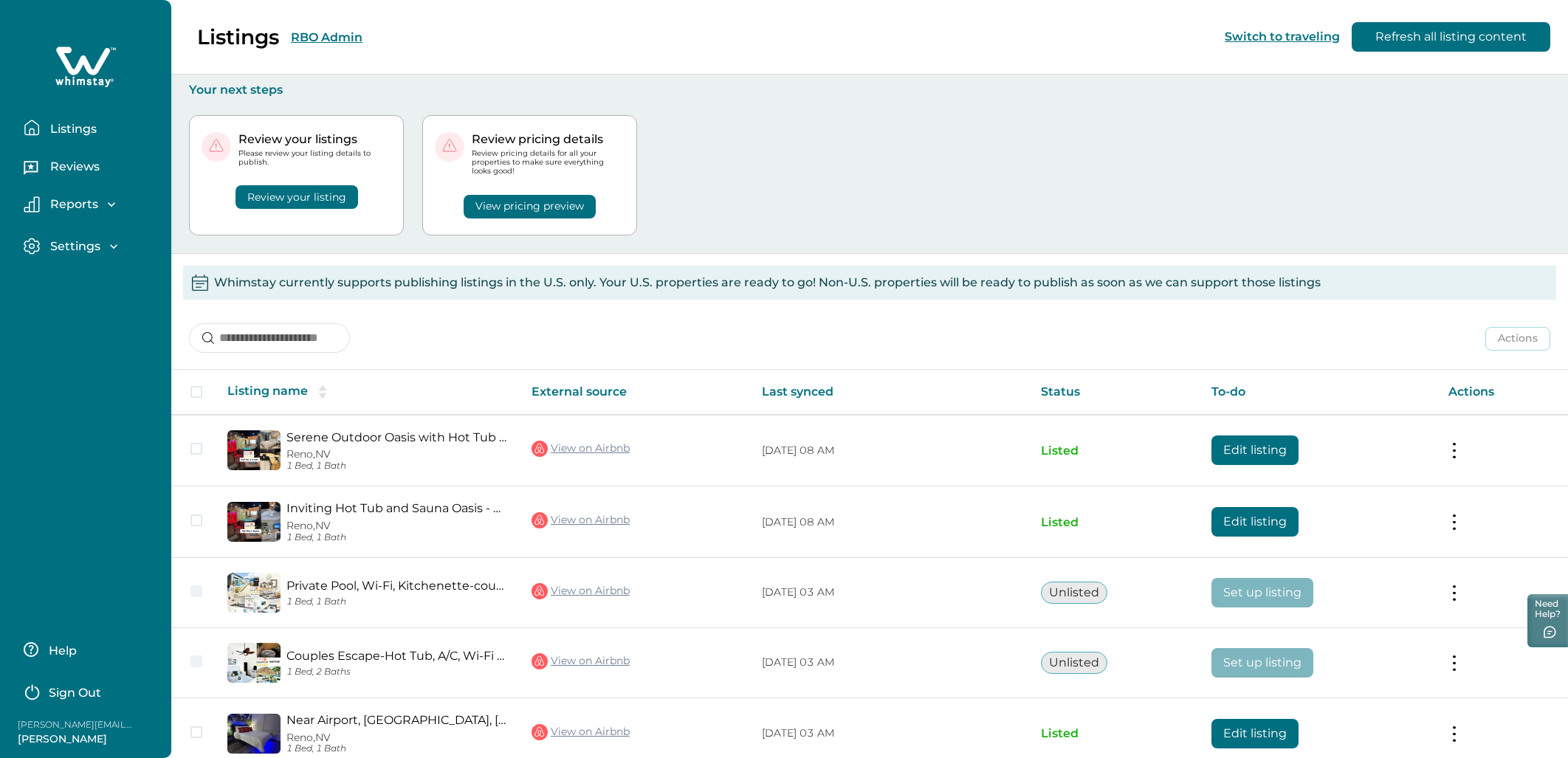
click at [90, 131] on p "Listings" at bounding box center [71, 129] width 51 height 15
click at [104, 208] on icon "button" at bounding box center [112, 205] width 15 height 15
click at [106, 270] on p "Reservations" at bounding box center [87, 266] width 83 height 15
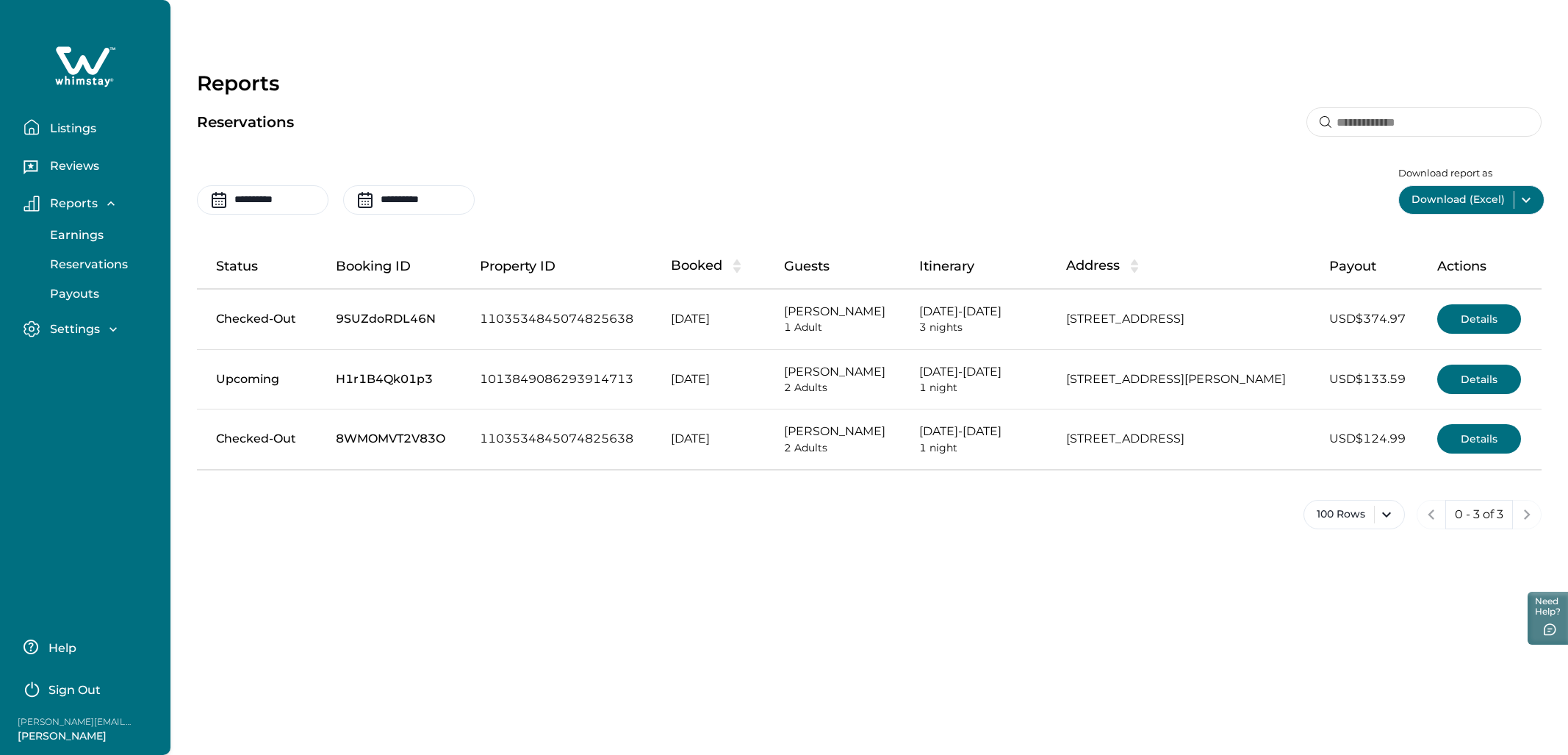
click at [225, 265] on th "Status" at bounding box center [260, 267] width 127 height 45
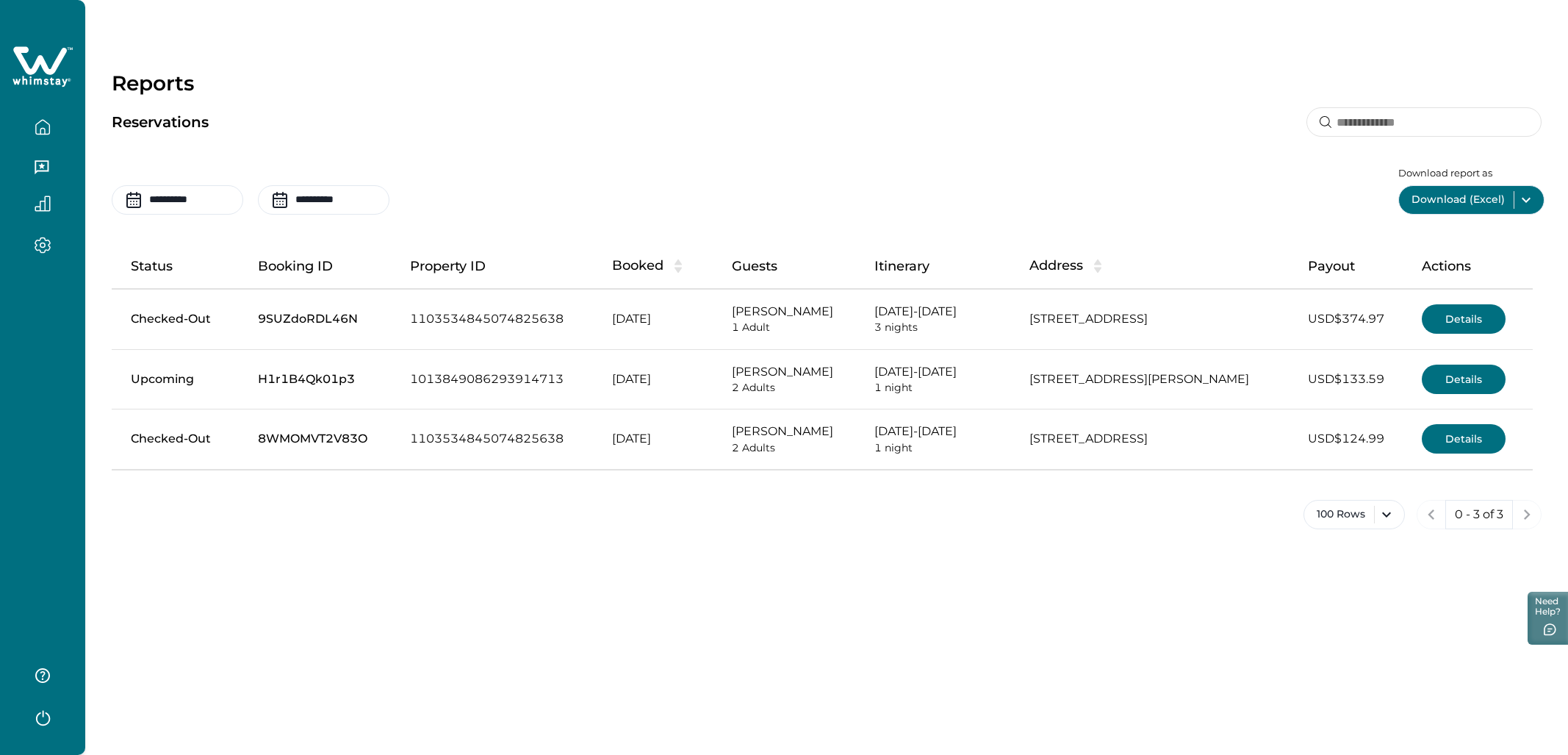
click at [720, 284] on th "Guests" at bounding box center [792, 267] width 143 height 45
click at [518, 229] on div "**********" at bounding box center [826, 318] width 1430 height 422
click at [70, 86] on icon at bounding box center [42, 67] width 61 height 44
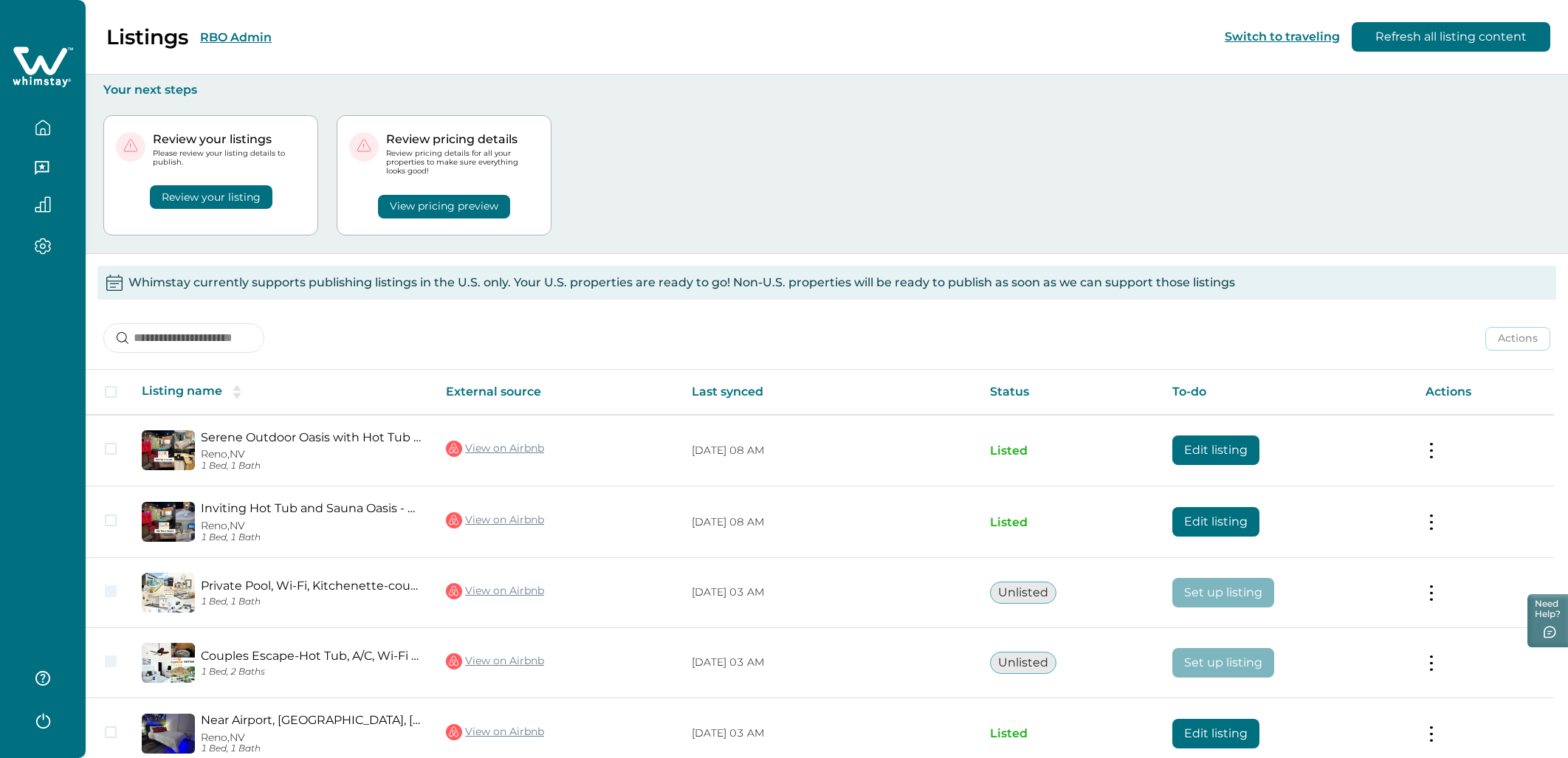
click at [50, 240] on icon "button" at bounding box center [43, 246] width 16 height 17
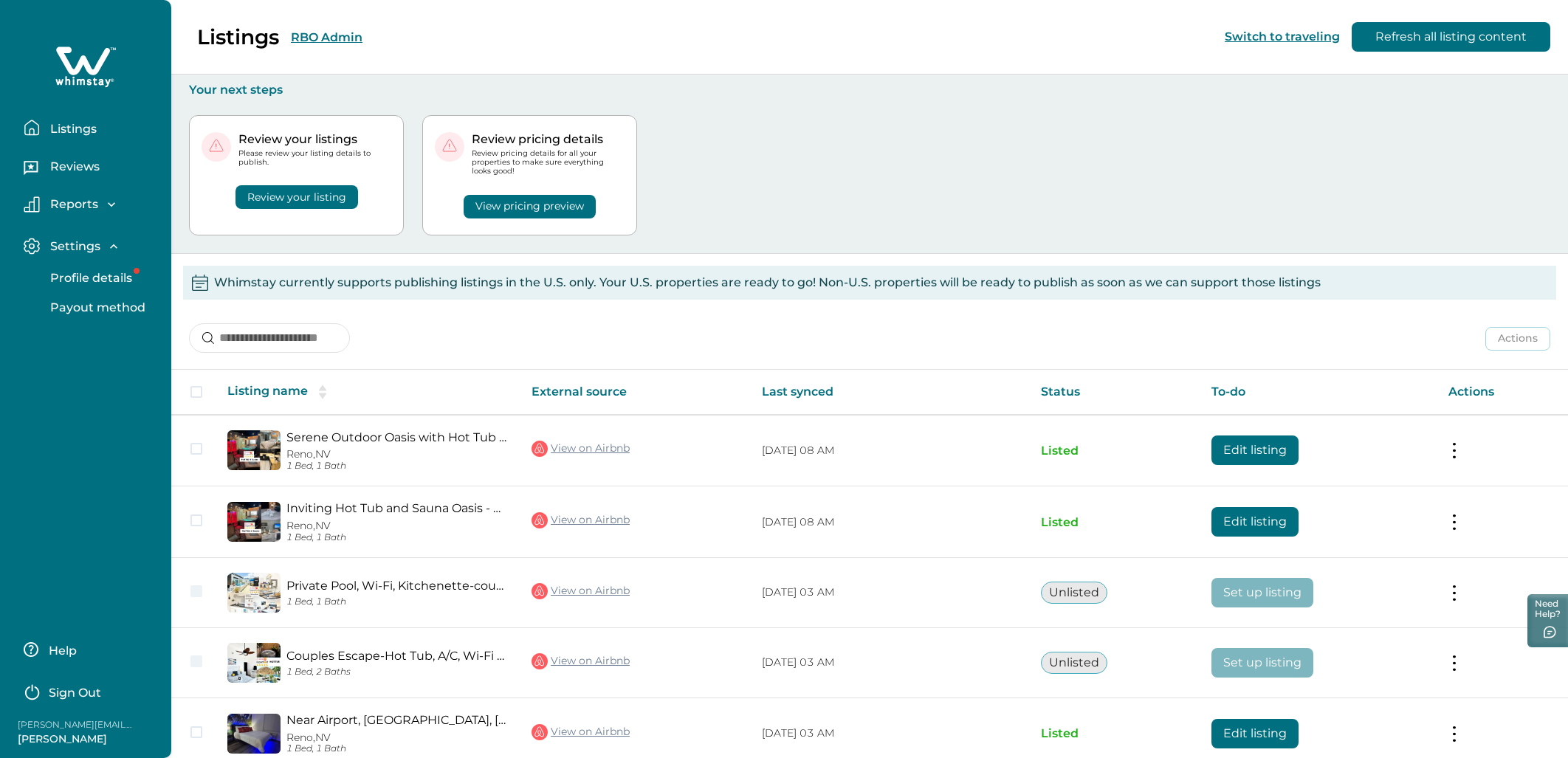
click at [49, 203] on p "Reports" at bounding box center [72, 205] width 53 height 15
click at [78, 260] on p "Reservations" at bounding box center [87, 266] width 83 height 15
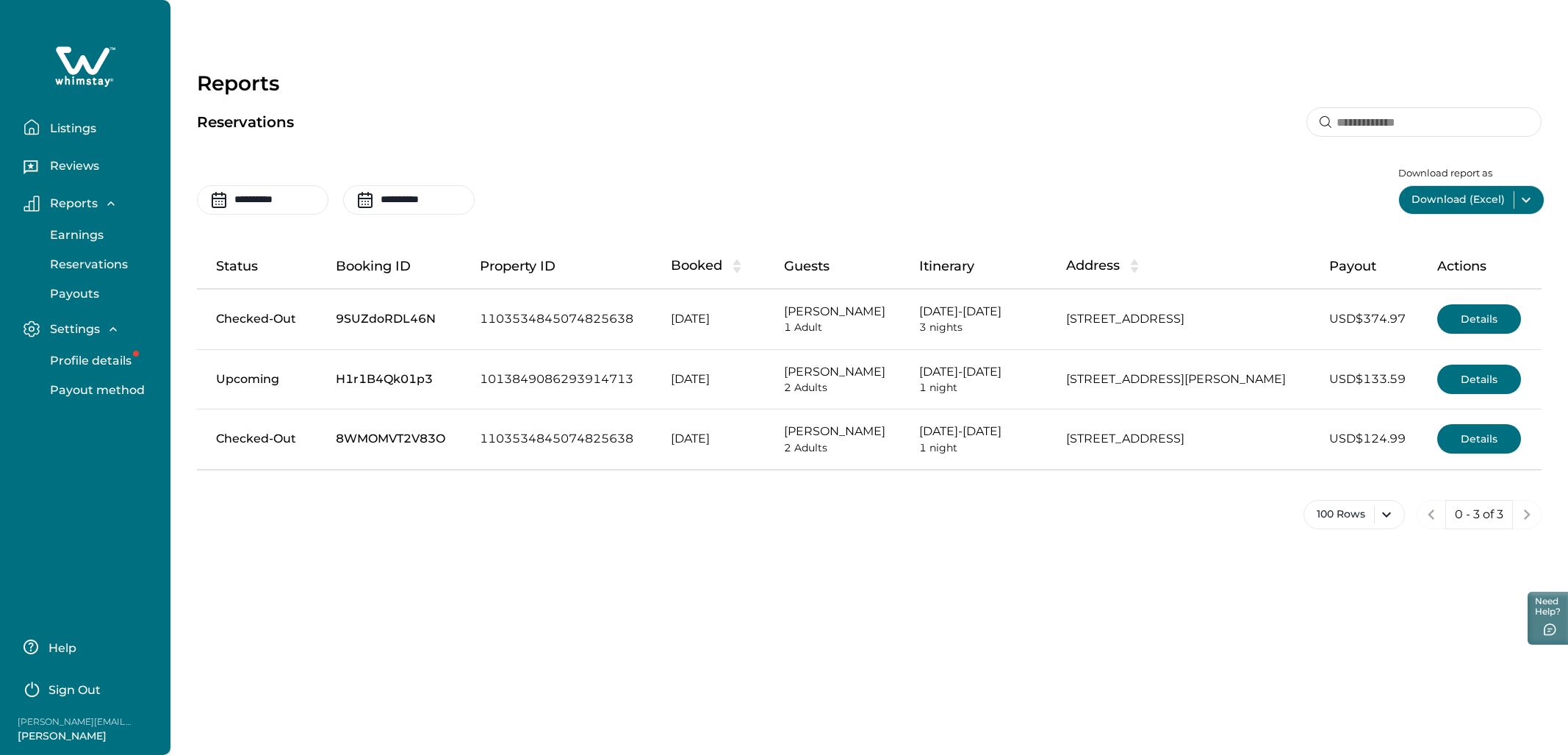
click at [940, 378] on button "Details" at bounding box center [1479, 379] width 84 height 29
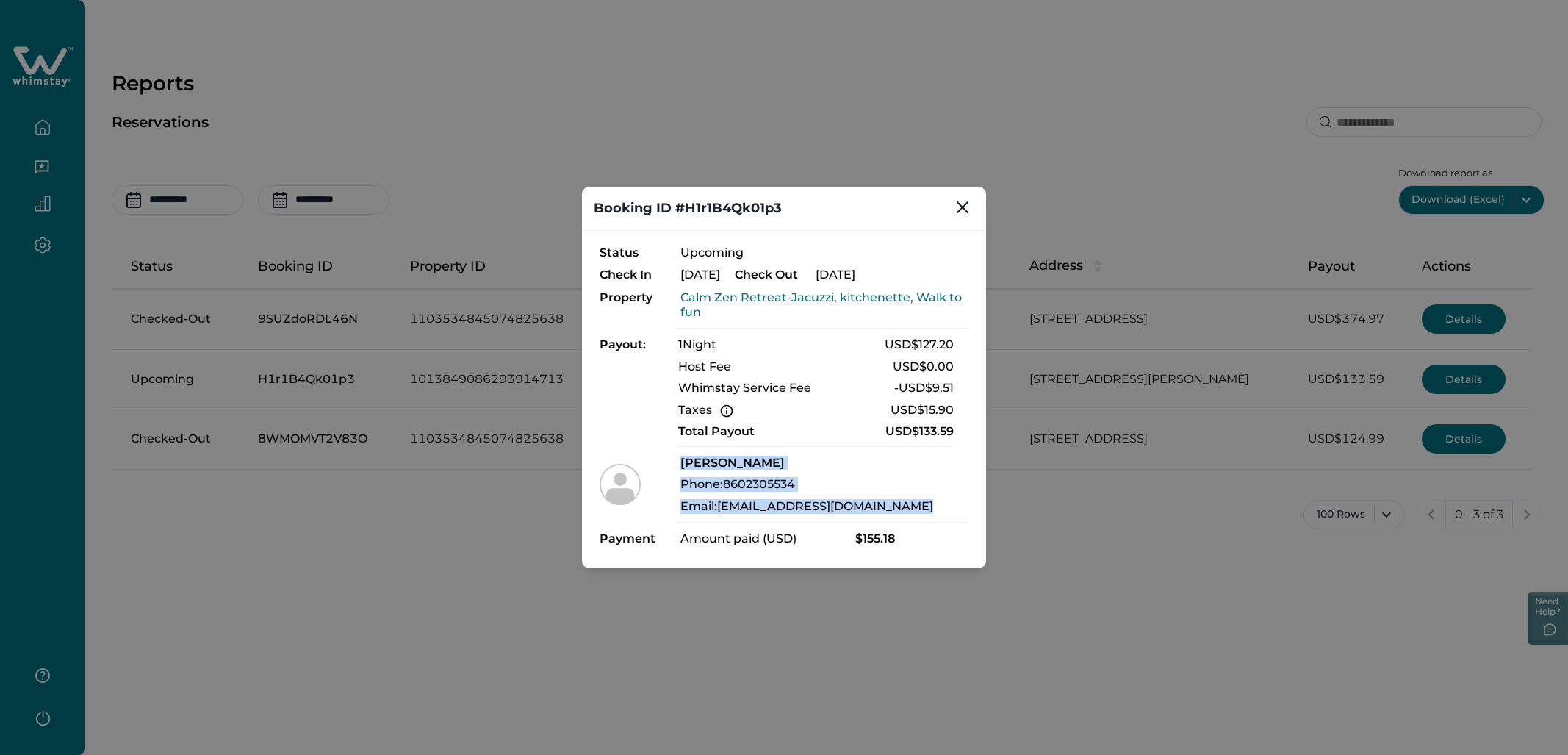
drag, startPoint x: 683, startPoint y: 458, endPoint x: 898, endPoint y: 514, distance: 222.2
click at [899, 515] on div "Status Upcoming Check In Aug 23, 2025 Check Out Aug 24, 2025 Property Calm Zen …" at bounding box center [784, 403] width 369 height 317
click at [898, 514] on div "Status Upcoming Check In Aug 23, 2025 Check Out Aug 24, 2025 Property Calm Zen …" at bounding box center [784, 403] width 369 height 317
click at [940, 208] on icon "Close" at bounding box center [962, 207] width 12 height 12
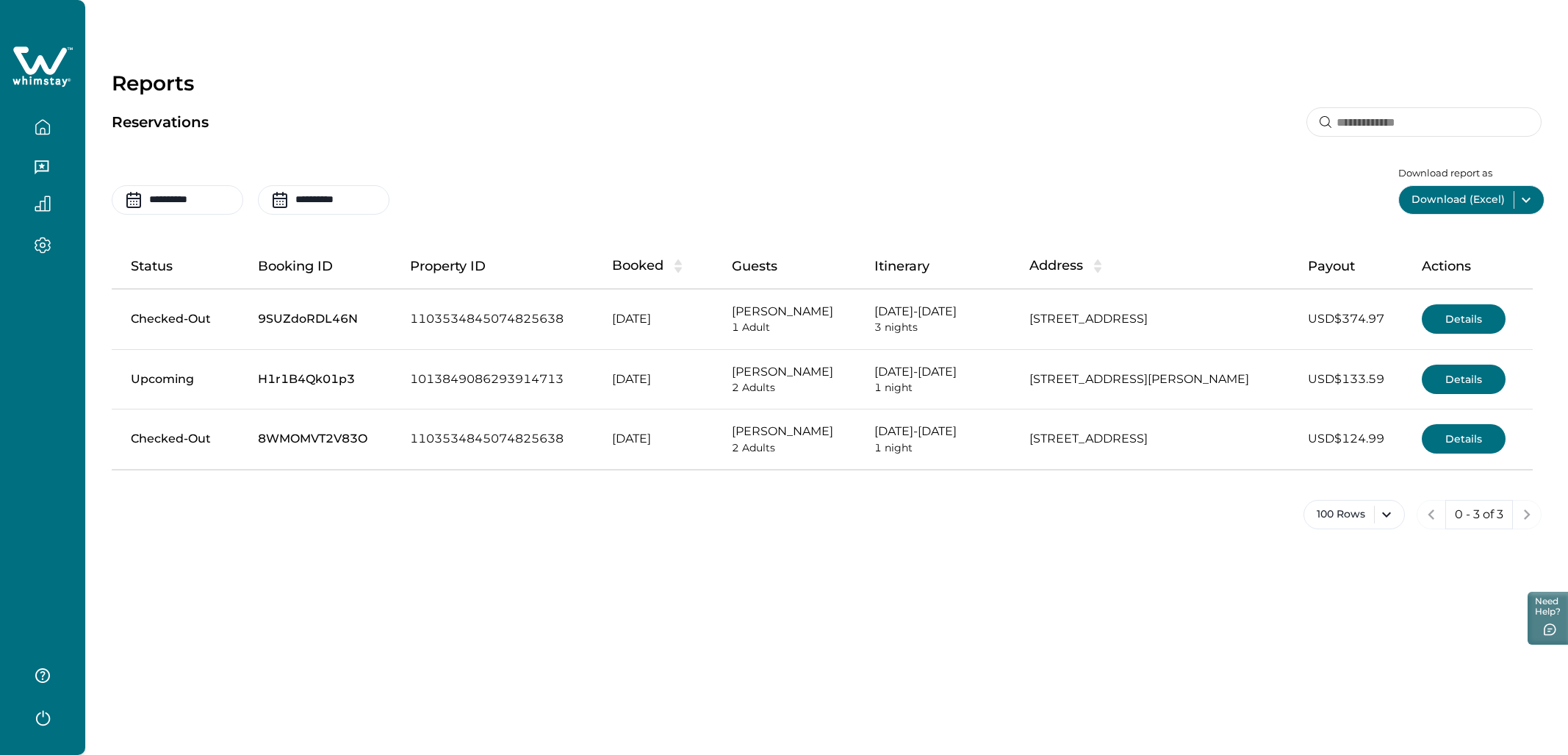
click at [41, 161] on icon "button" at bounding box center [42, 167] width 14 height 14
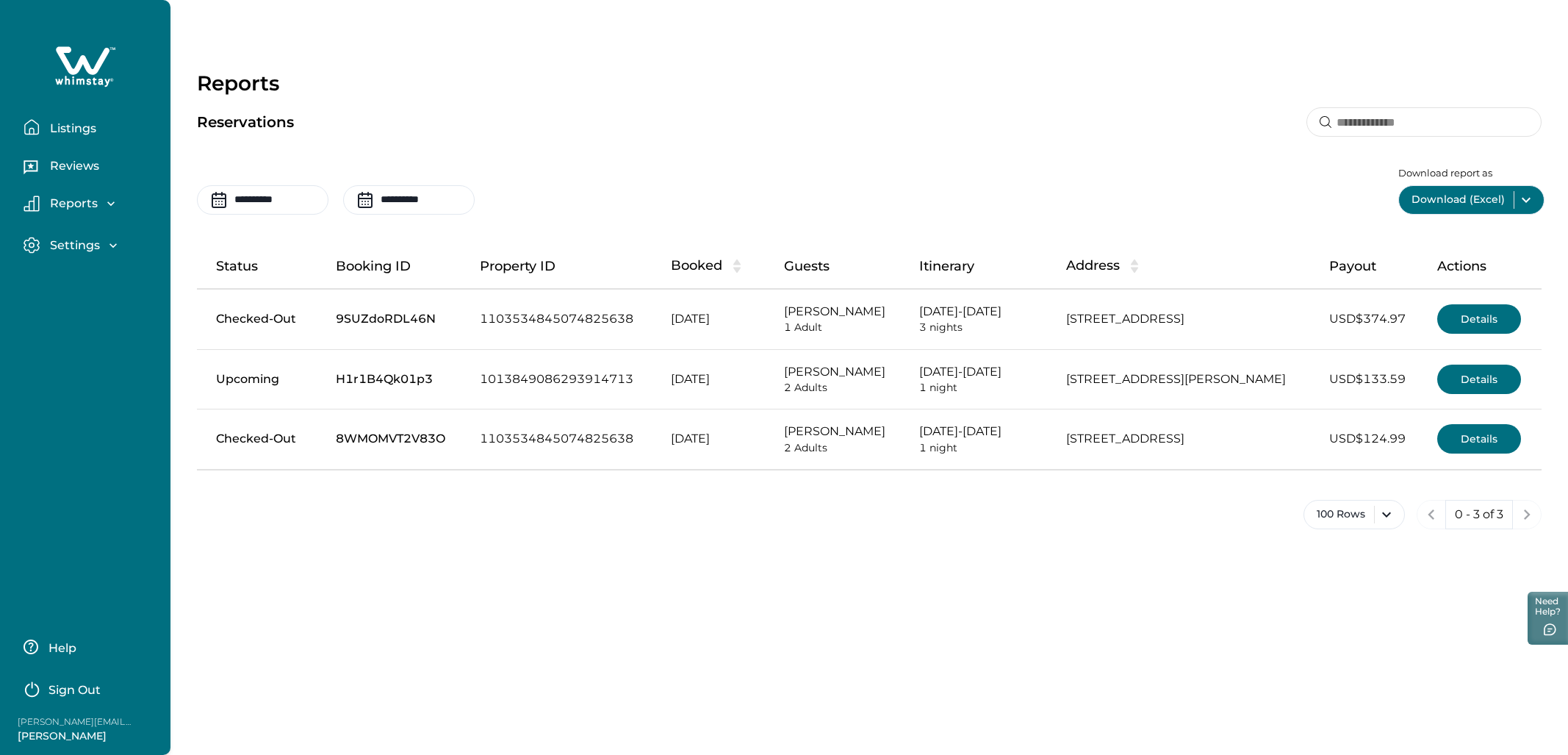
click at [106, 213] on div "Reports" at bounding box center [91, 208] width 135 height 25
click at [106, 243] on icon "button" at bounding box center [113, 246] width 15 height 15
click at [99, 197] on div "Reports" at bounding box center [79, 204] width 79 height 15
click at [99, 251] on p "Settings" at bounding box center [72, 246] width 54 height 15
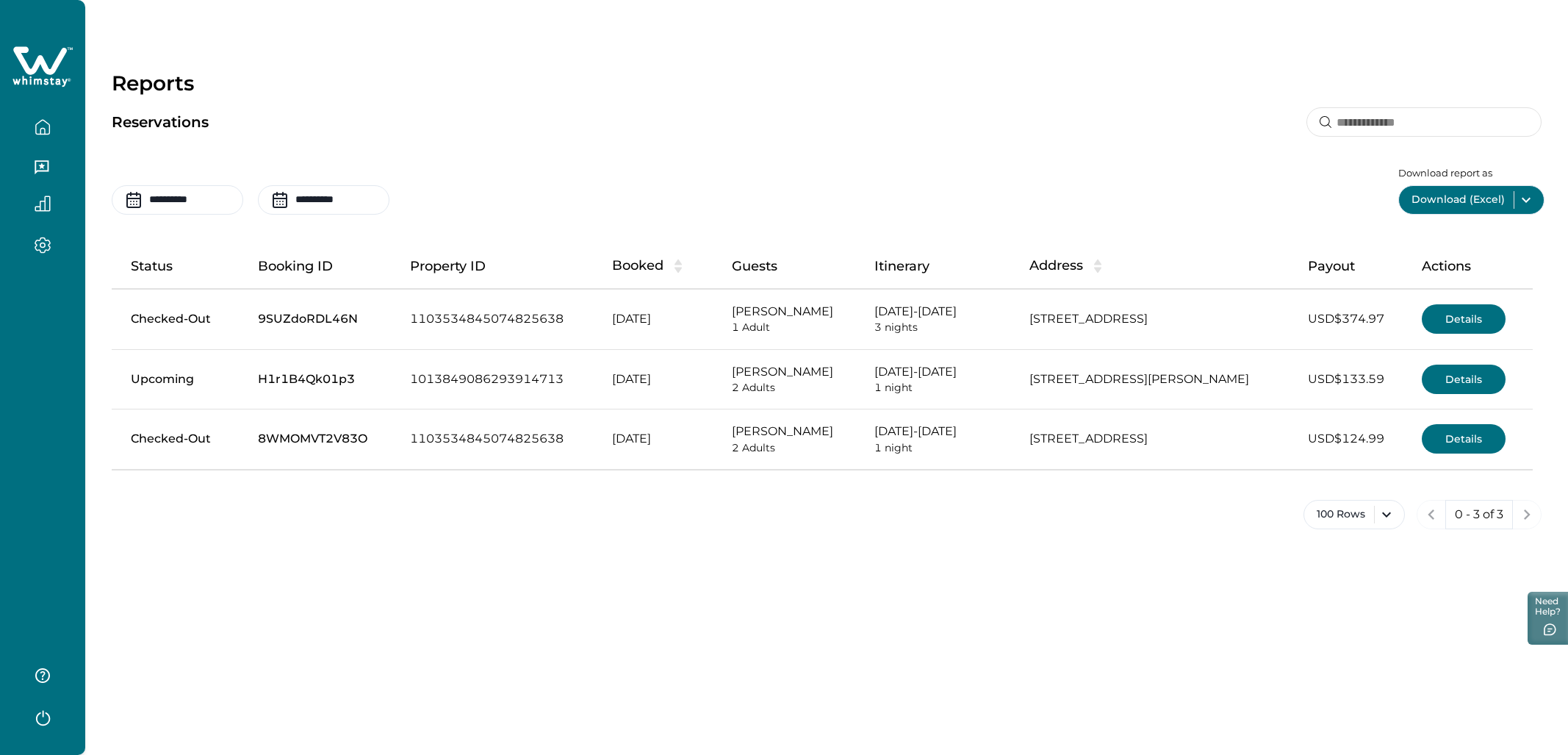
click at [354, 117] on div "Reservations" at bounding box center [826, 122] width 1430 height 31
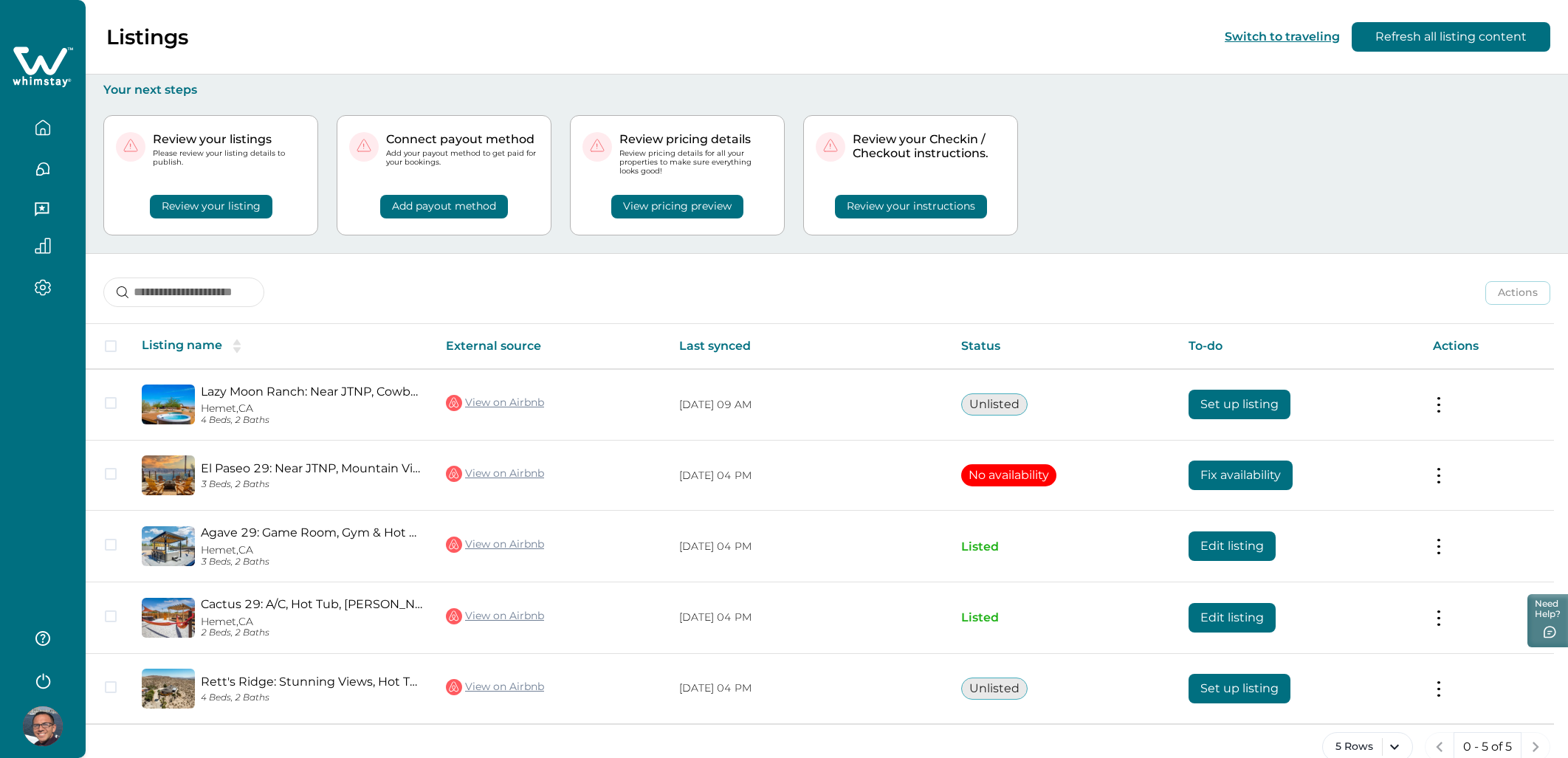
scroll to position [26, 0]
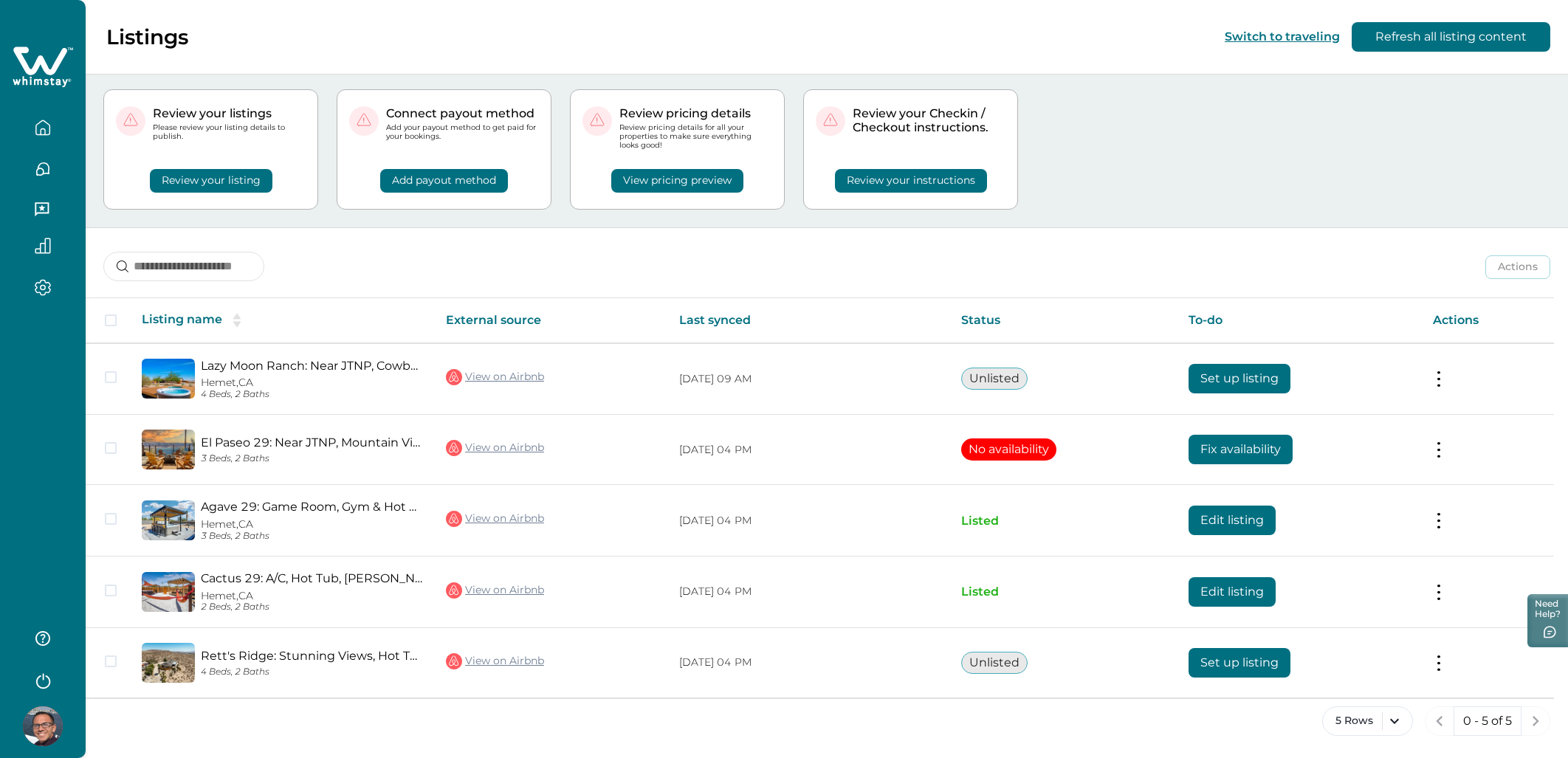
click at [48, 166] on icon "button" at bounding box center [43, 169] width 16 height 16
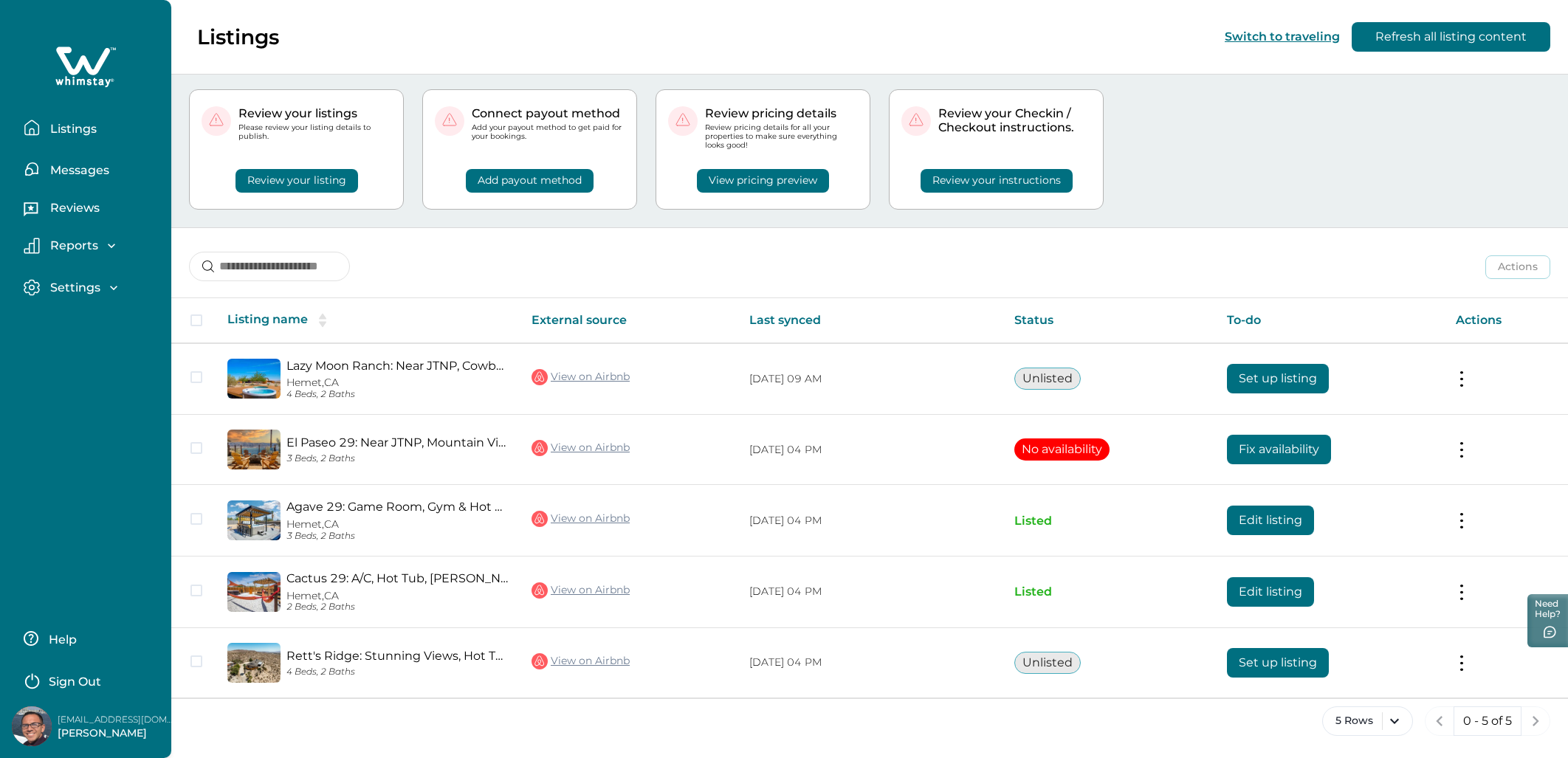
click at [48, 166] on p "Messages" at bounding box center [78, 170] width 63 height 15
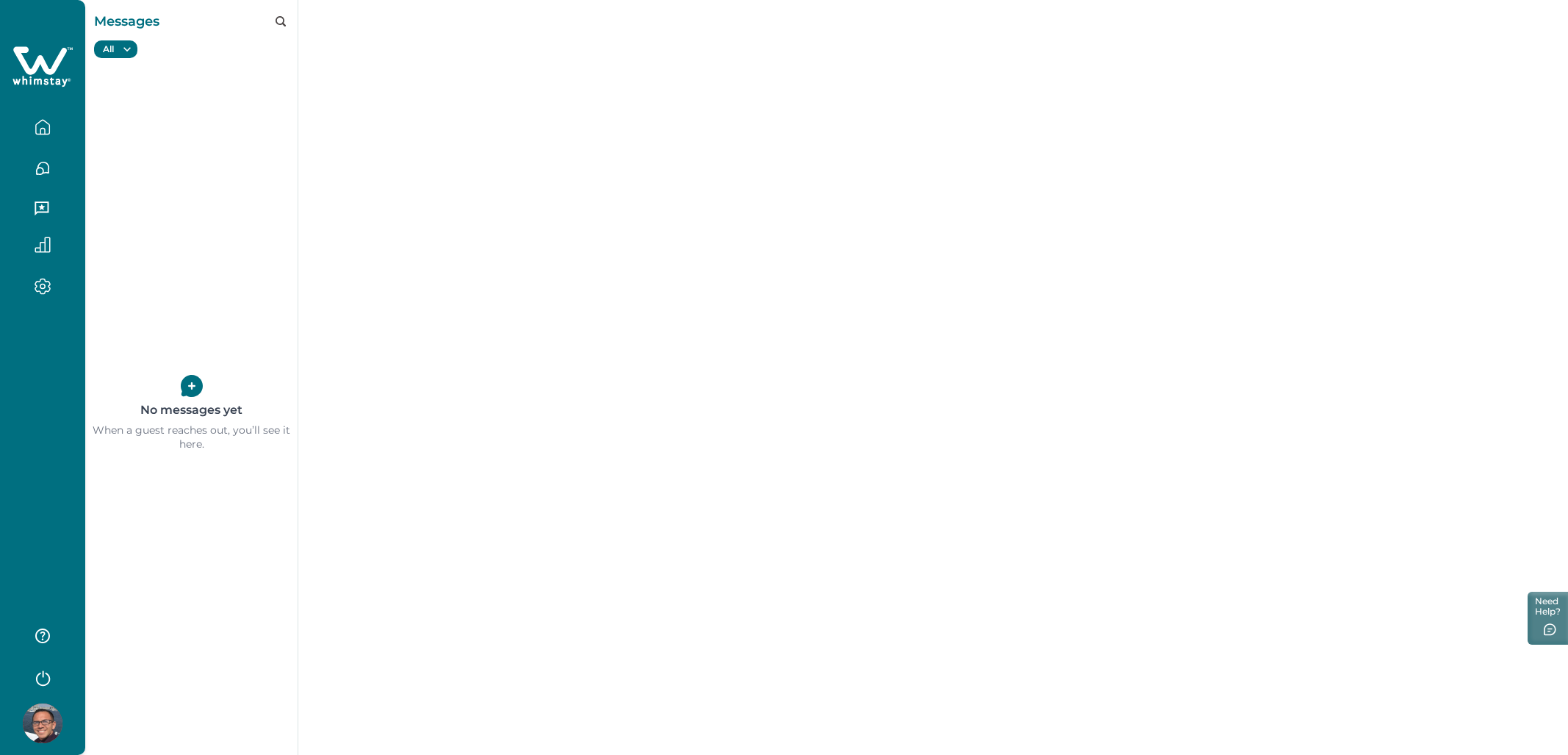
click at [264, 101] on div "No messages yet When a guest reaches out, you’ll see it here." at bounding box center [192, 414] width 213 height 683
click at [196, 181] on div "No messages yet When a guest reaches out, you’ll see it here." at bounding box center [192, 414] width 213 height 683
click at [43, 90] on div at bounding box center [42, 160] width 86 height 319
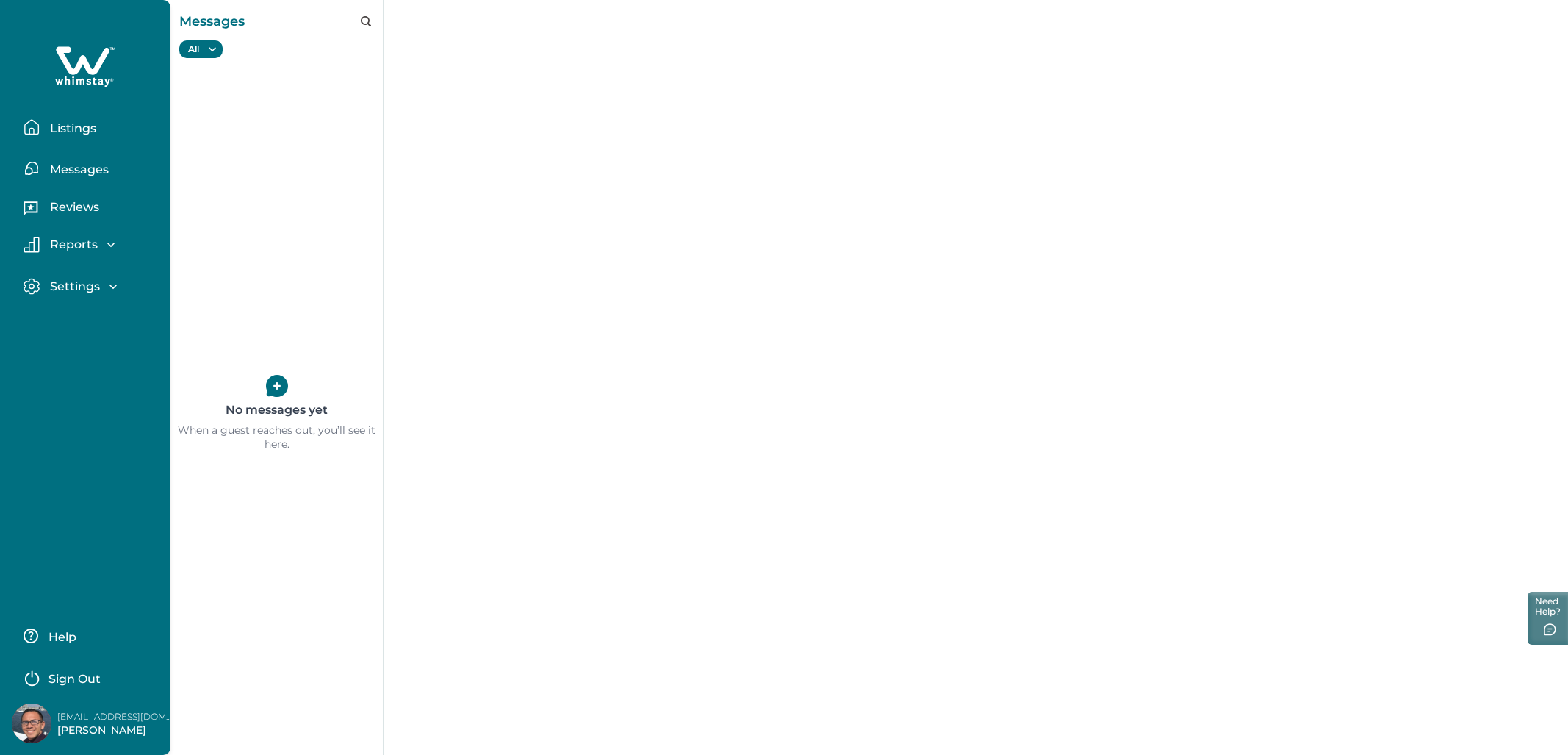
click at [235, 95] on div "No messages yet When a guest reaches out, you’ll see it here." at bounding box center [277, 414] width 213 height 683
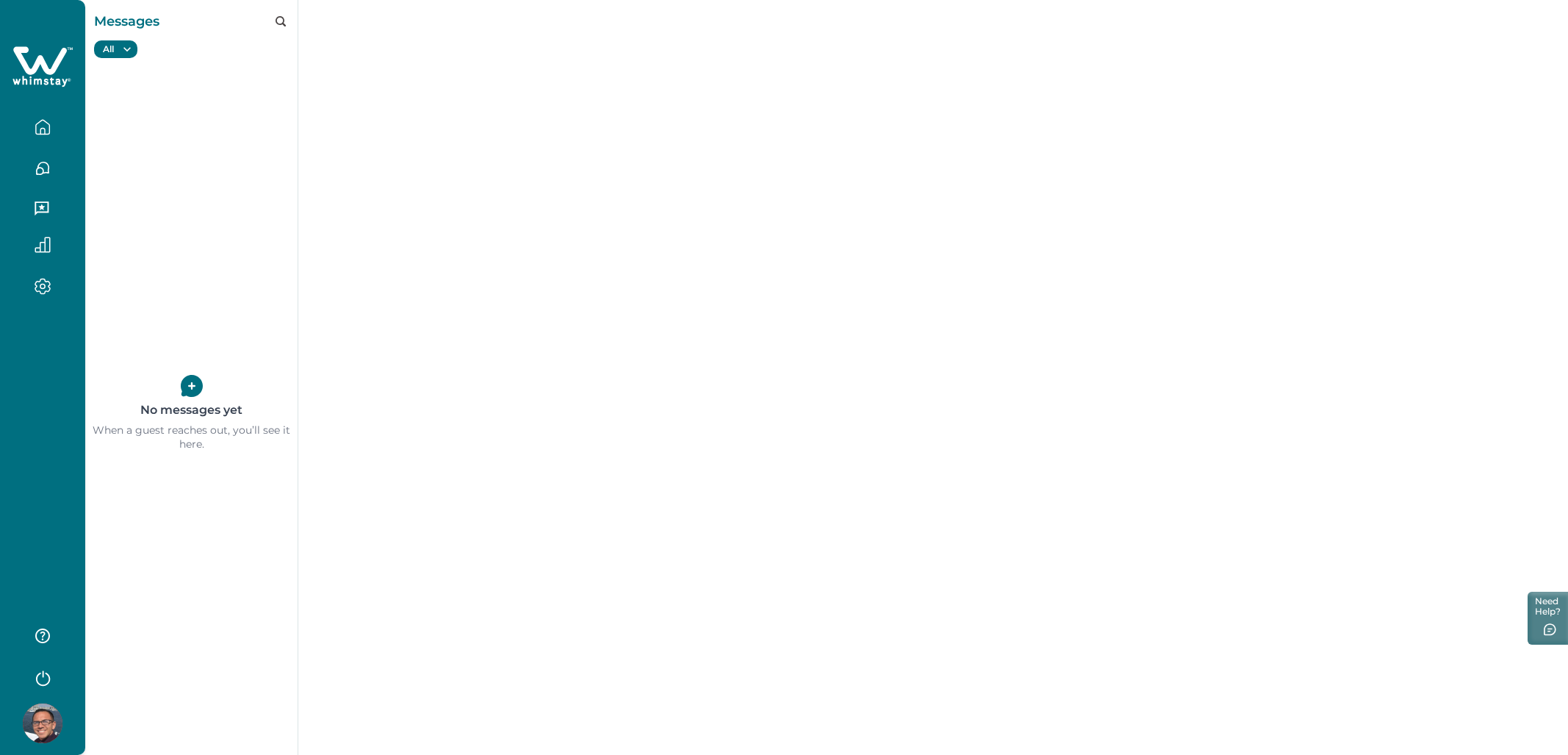
click at [46, 131] on icon "button" at bounding box center [42, 126] width 16 height 16
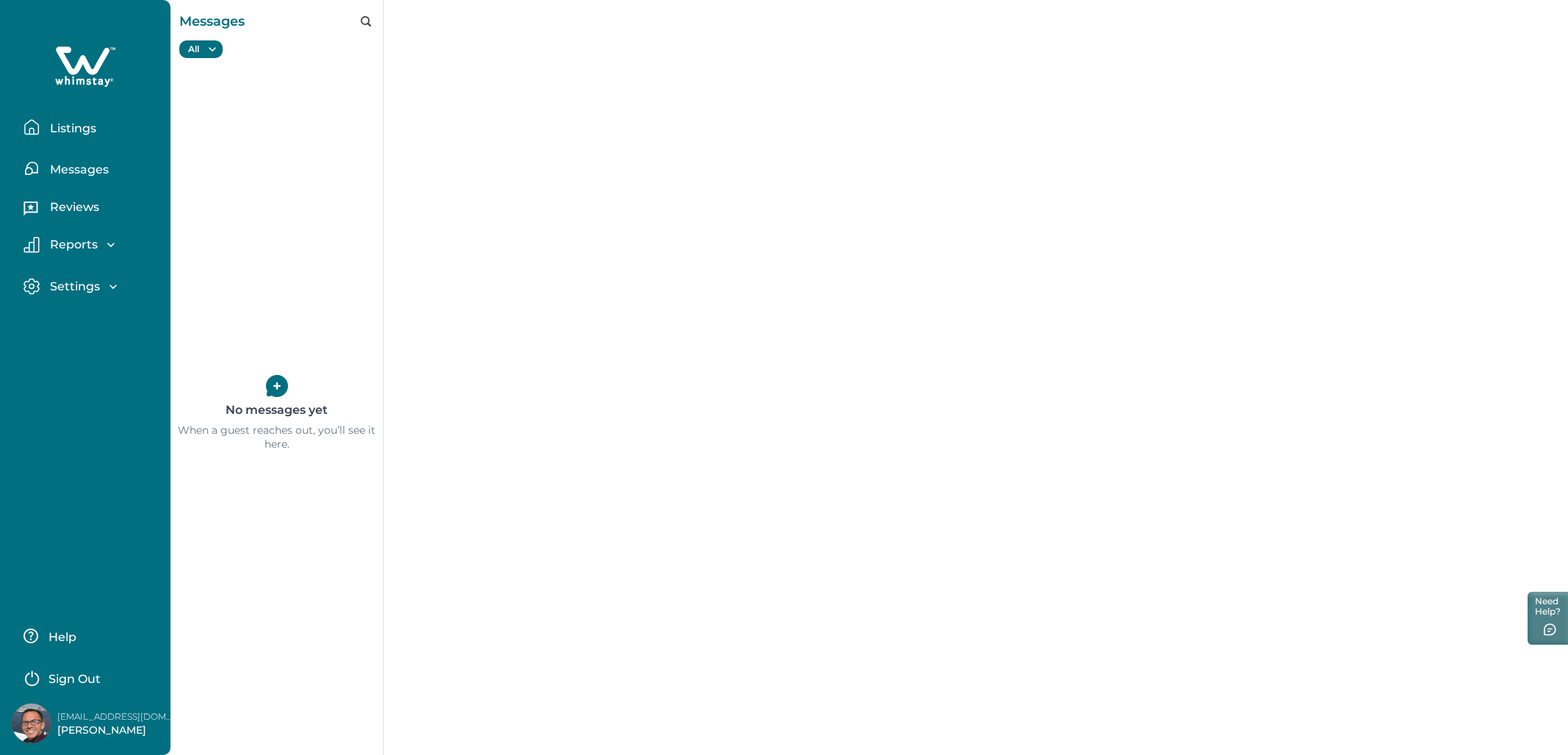
click at [46, 131] on p "Listings" at bounding box center [71, 129] width 51 height 15
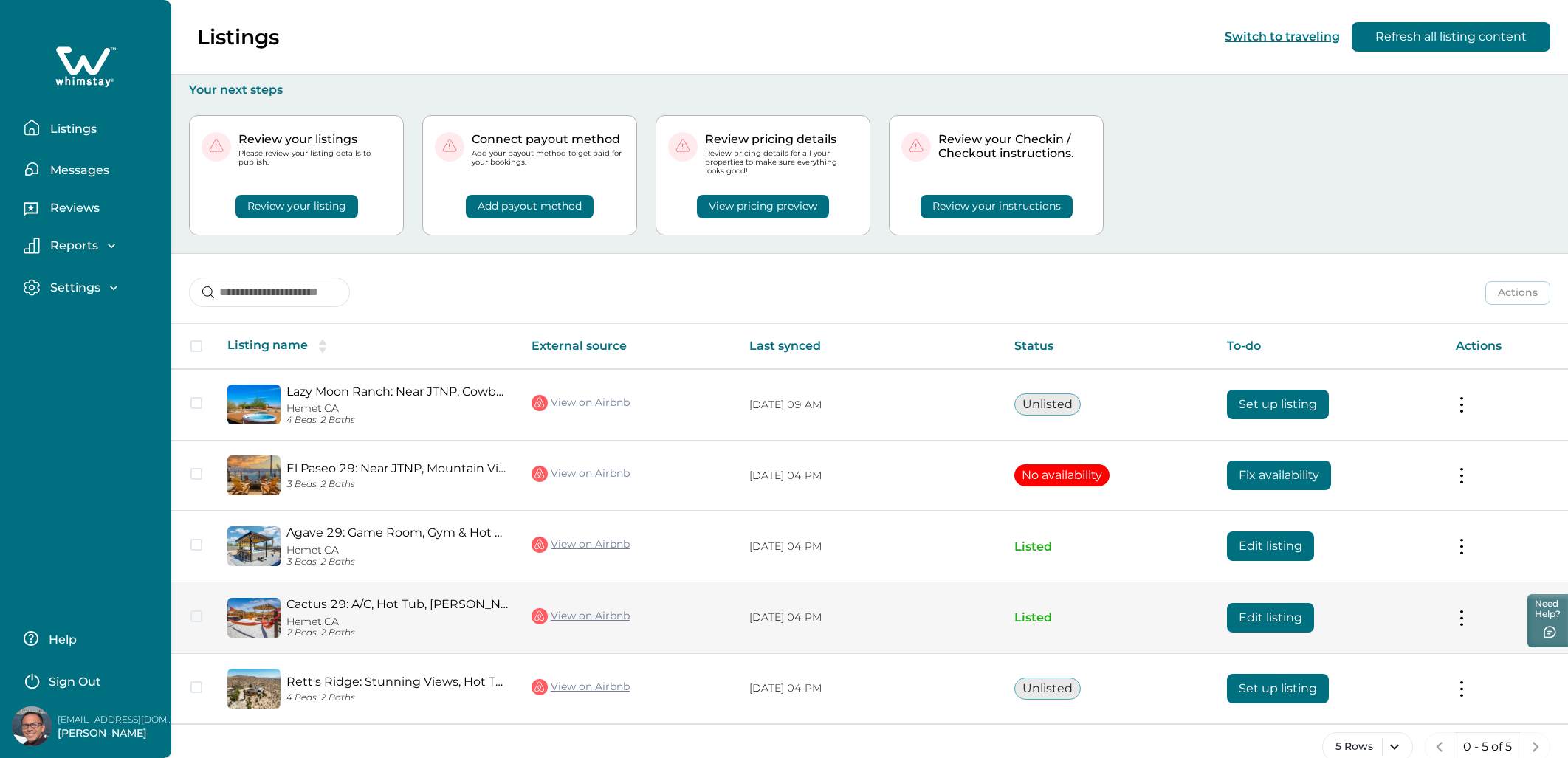
scroll to position [26, 0]
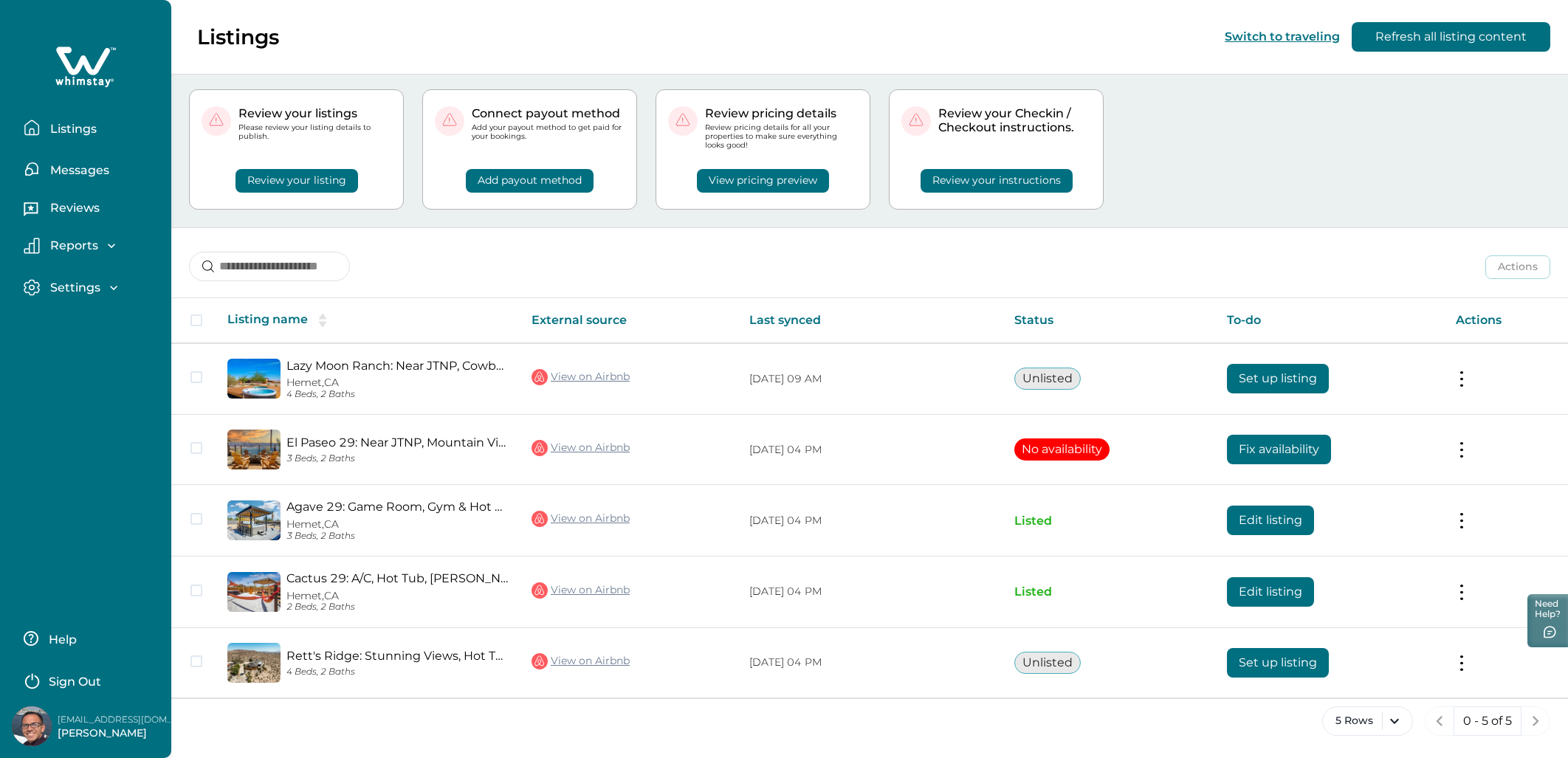
click at [53, 172] on p "Messages" at bounding box center [78, 170] width 63 height 15
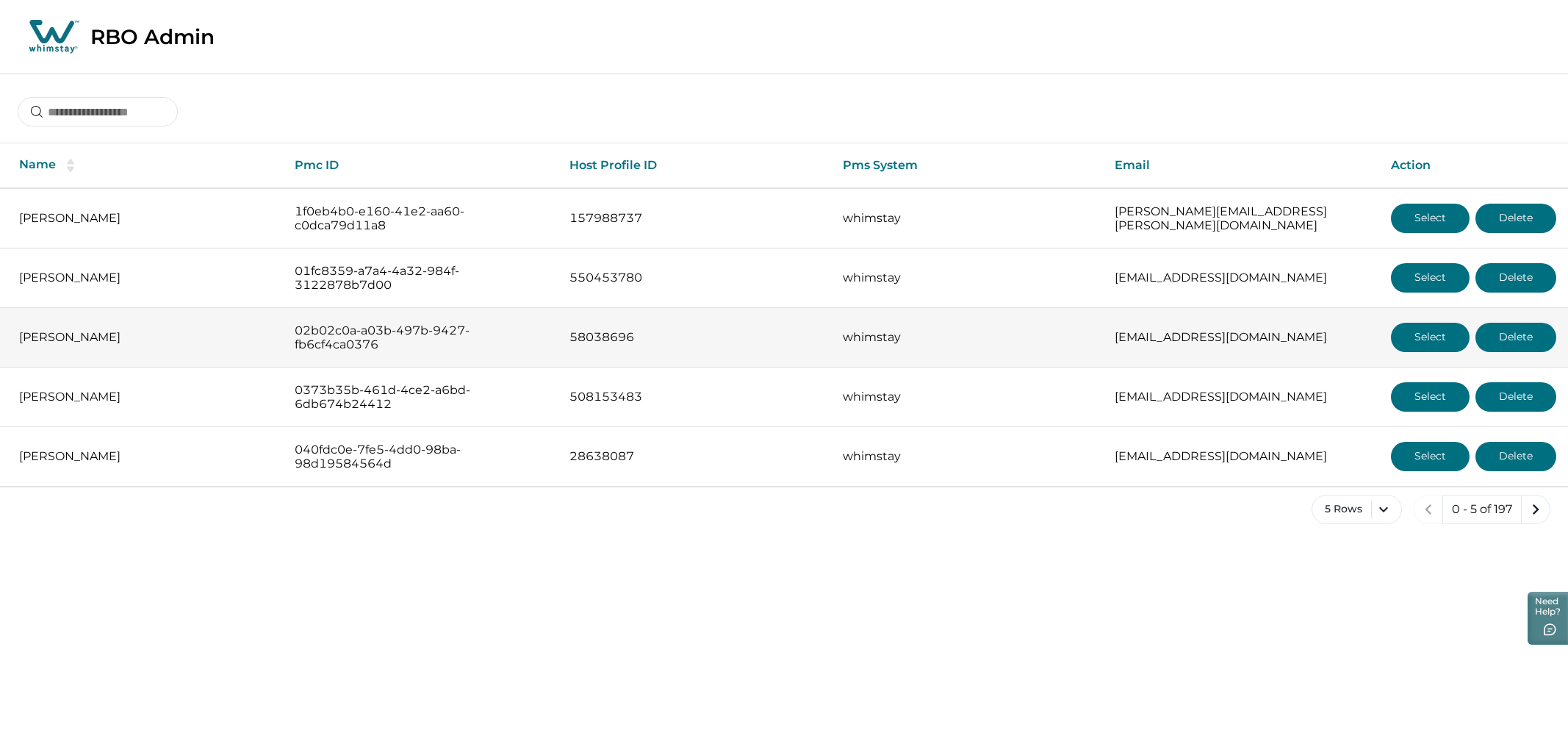
click at [1434, 336] on button "Select" at bounding box center [1430, 337] width 79 height 29
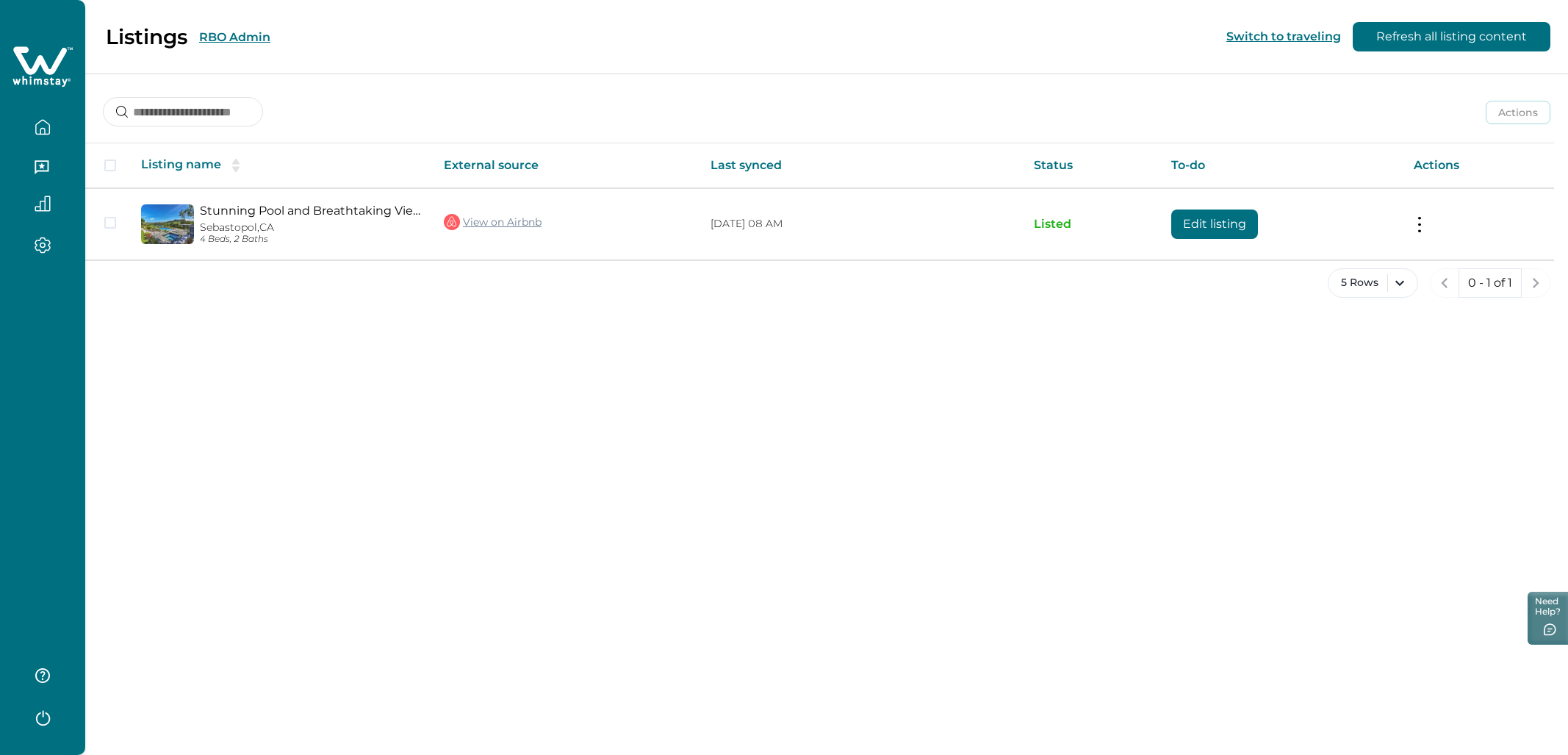
click at [239, 42] on button "RBO Admin" at bounding box center [235, 37] width 71 height 14
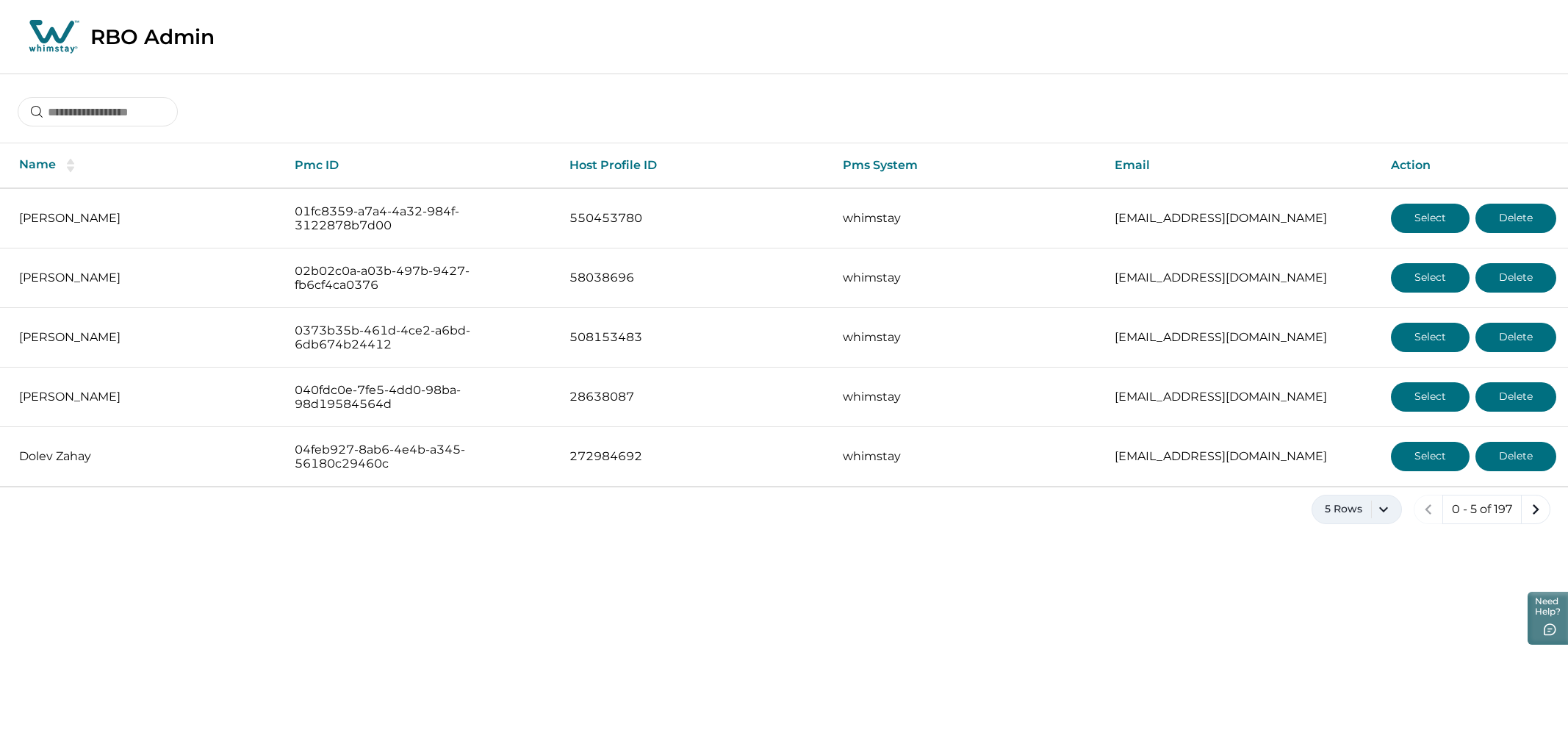
click at [1375, 506] on button "5 Rows" at bounding box center [1357, 509] width 91 height 29
click at [1359, 710] on button "100 Rows" at bounding box center [1357, 698] width 78 height 29
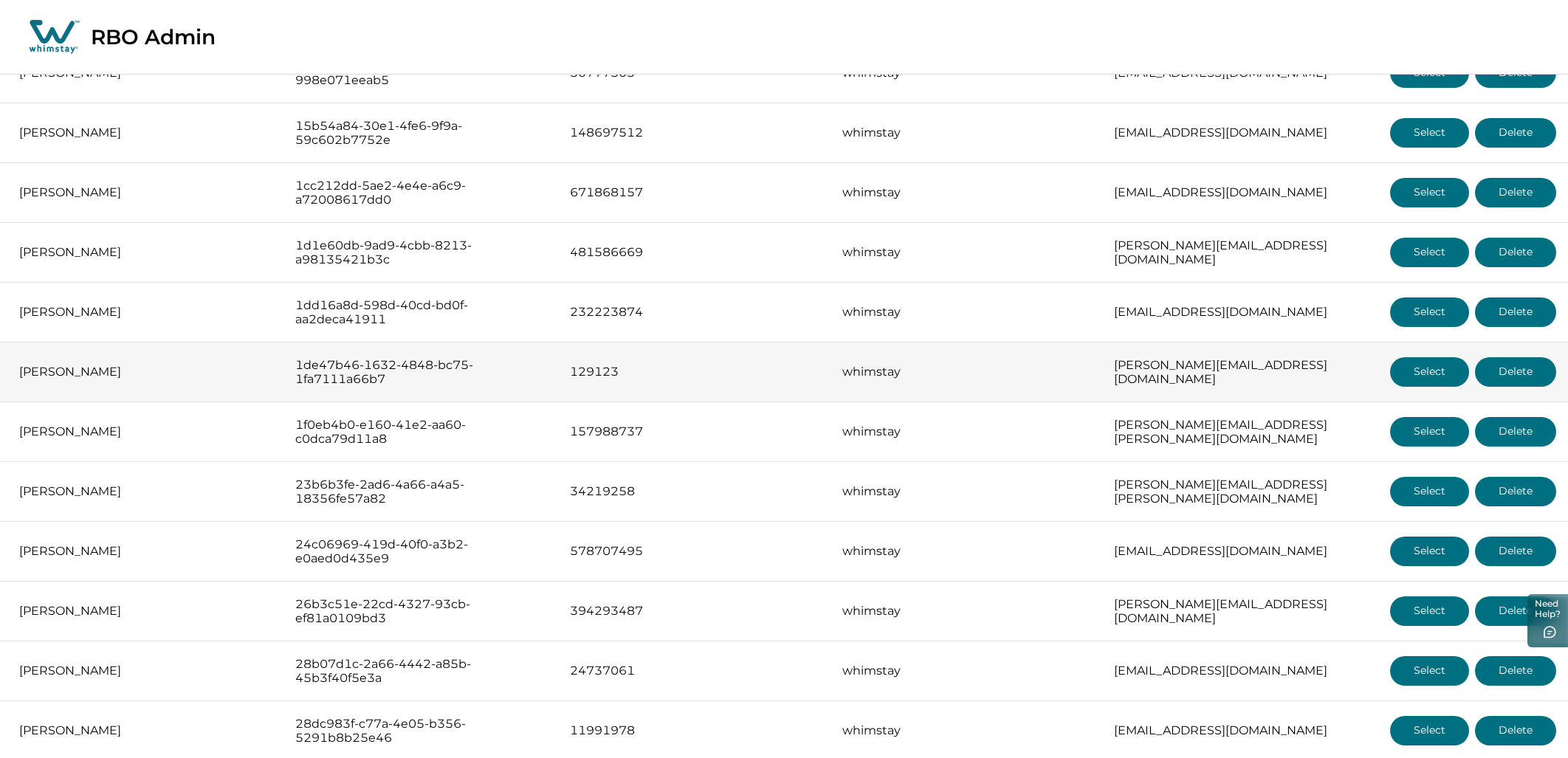
scroll to position [999, 0]
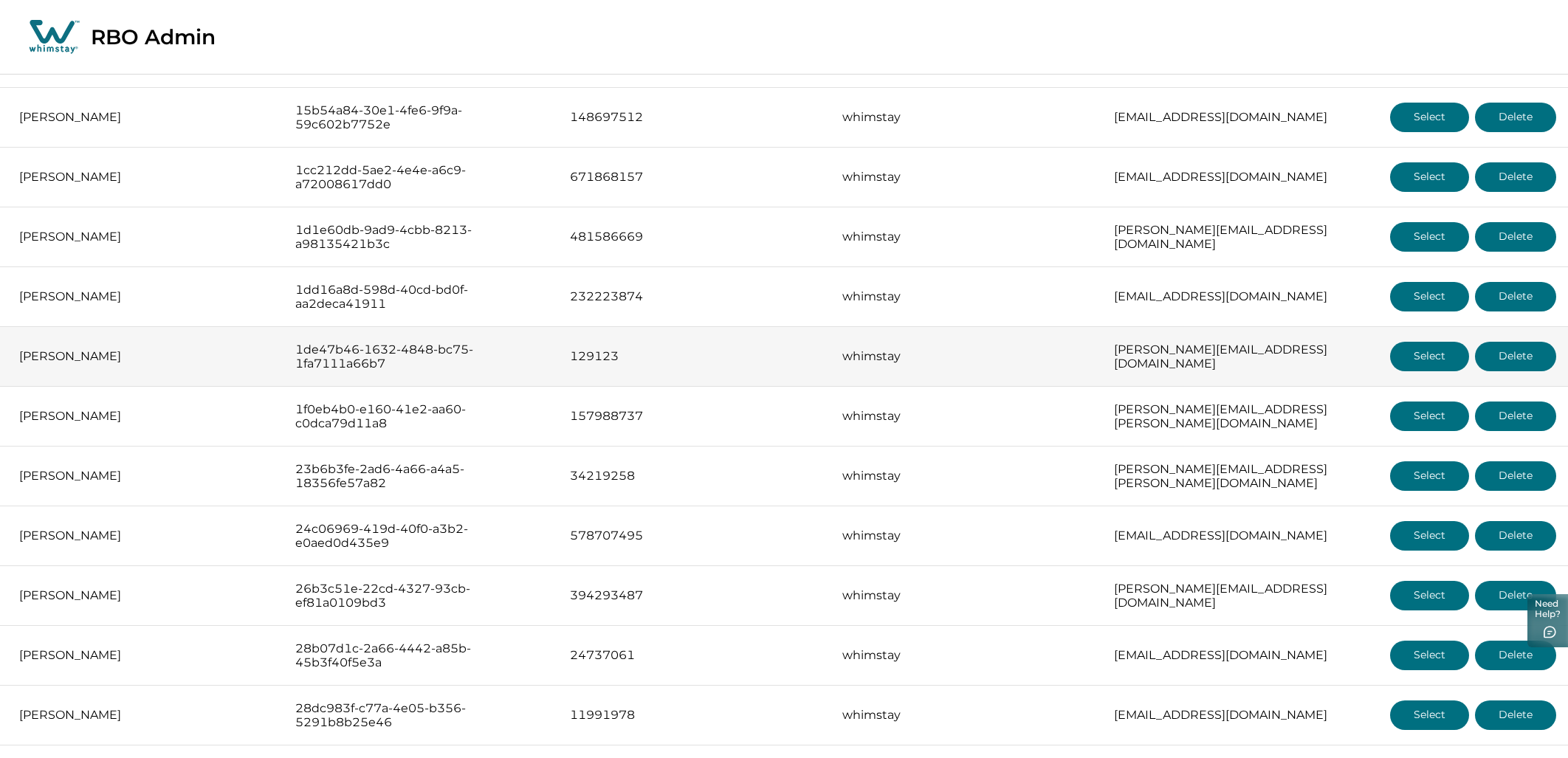
click at [1439, 355] on button "Select" at bounding box center [1429, 356] width 79 height 29
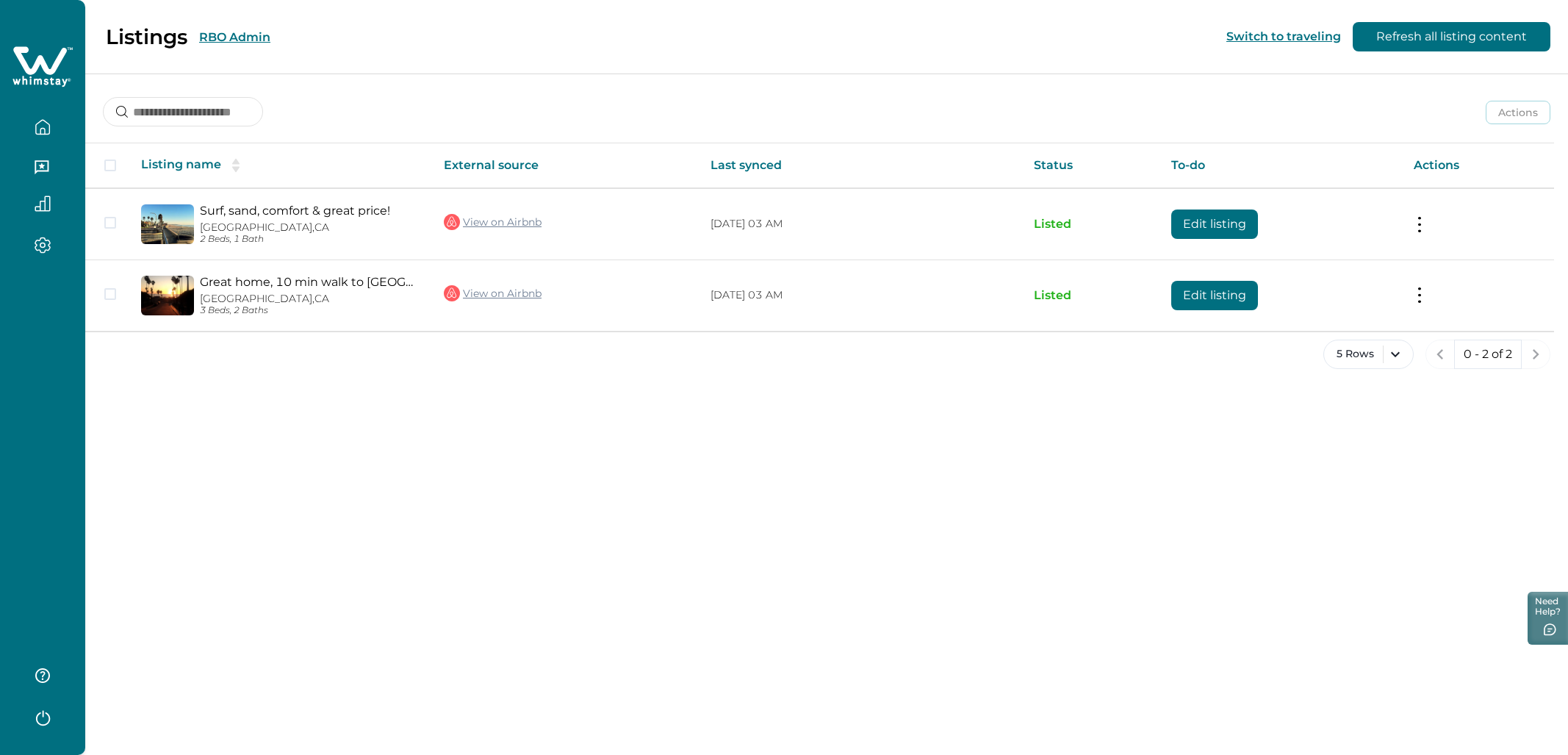
click at [47, 164] on icon "button" at bounding box center [42, 167] width 14 height 14
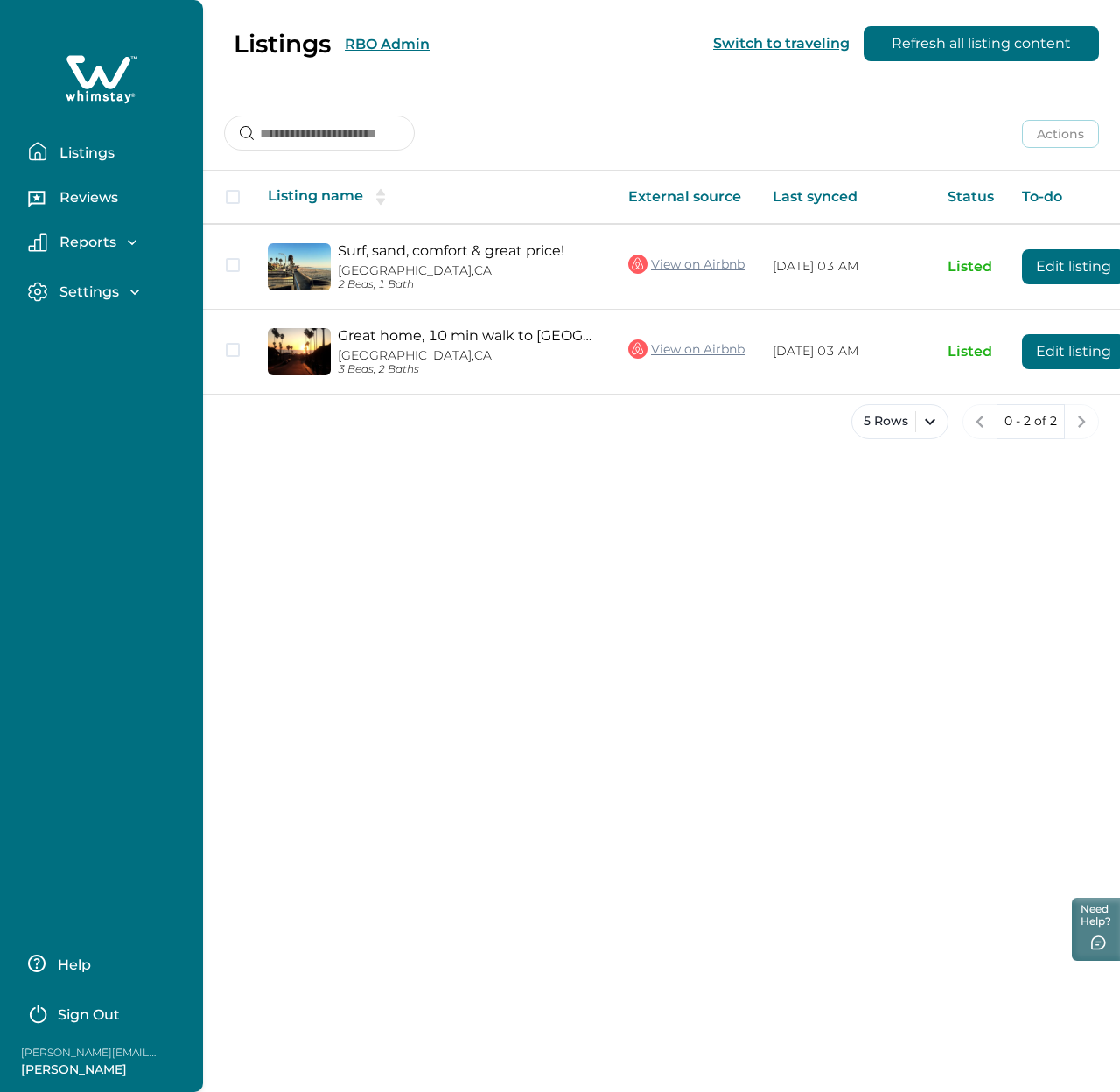
click at [122, 287] on div "Settings" at bounding box center [95, 293] width 96 height 18
click at [102, 254] on div "Reports" at bounding box center [108, 247] width 161 height 30
click at [101, 245] on p "Reports" at bounding box center [85, 242] width 62 height 18
click at [128, 424] on p "Profile details" at bounding box center [105, 429] width 102 height 18
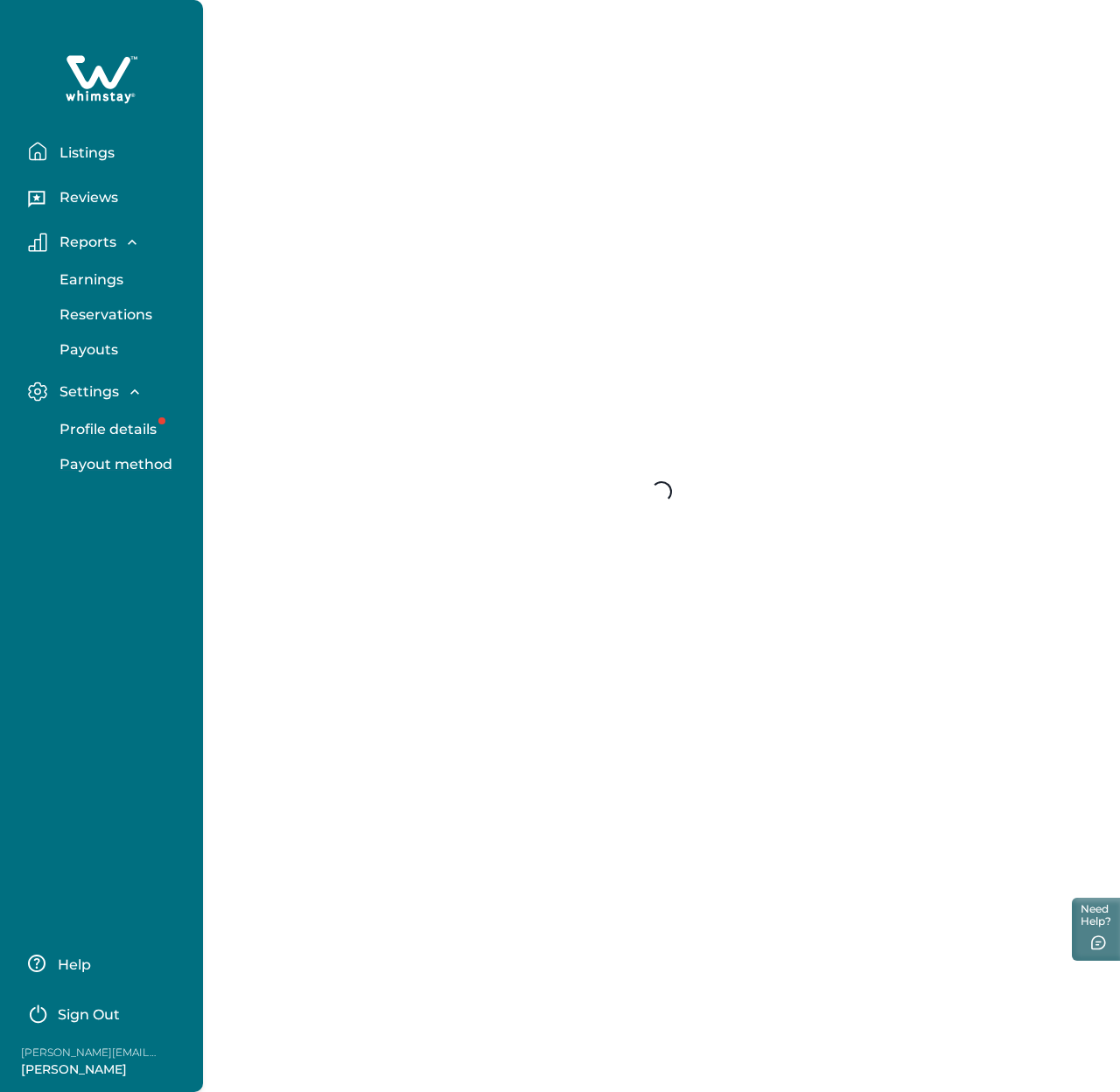
click at [141, 468] on p "Payout method" at bounding box center [113, 465] width 118 height 18
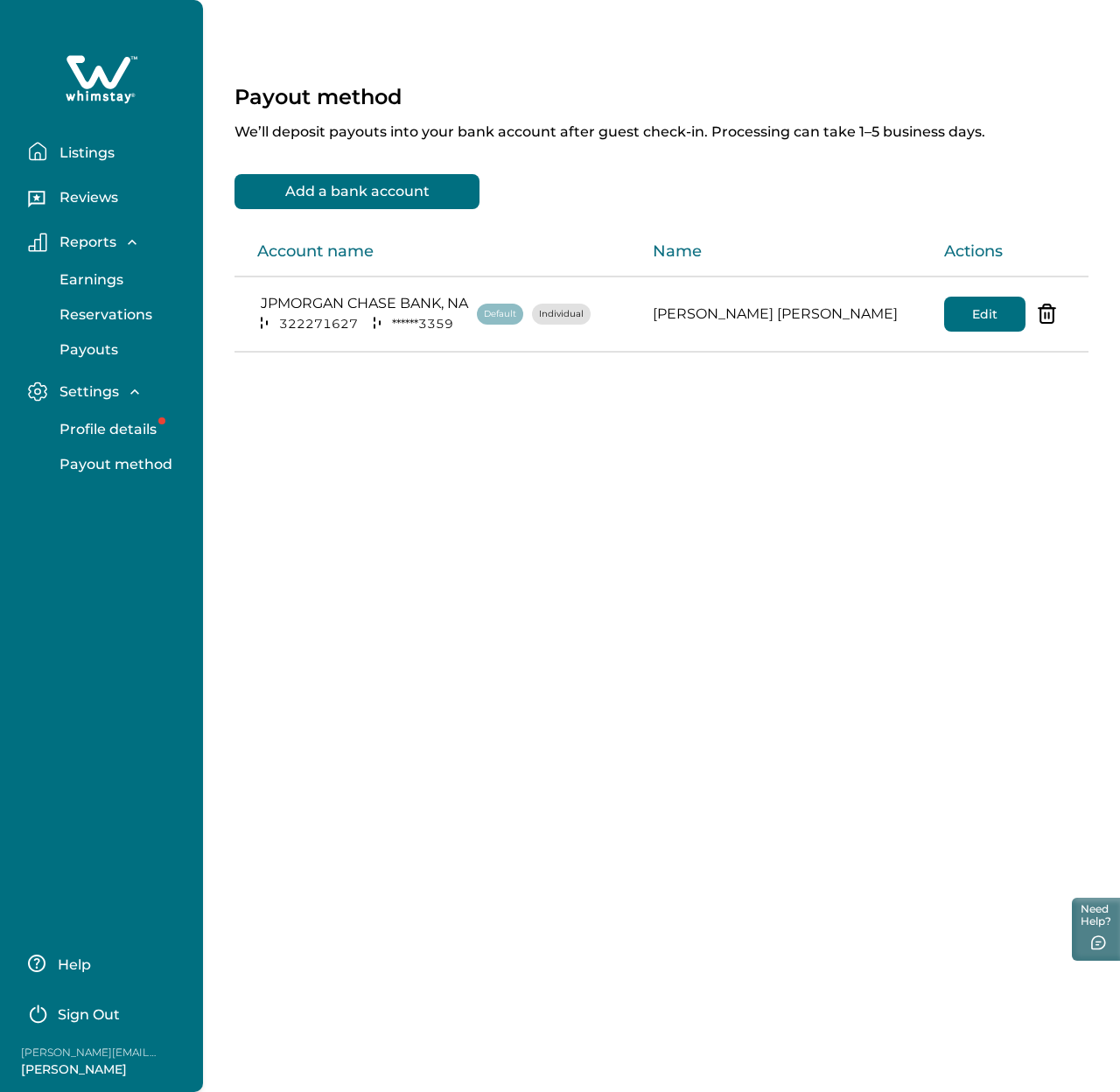
click at [425, 487] on div "Payout method We’ll deposit payouts into your bank account after guest check-in…" at bounding box center [661, 546] width 917 height 1092
